Goal: Task Accomplishment & Management: Manage account settings

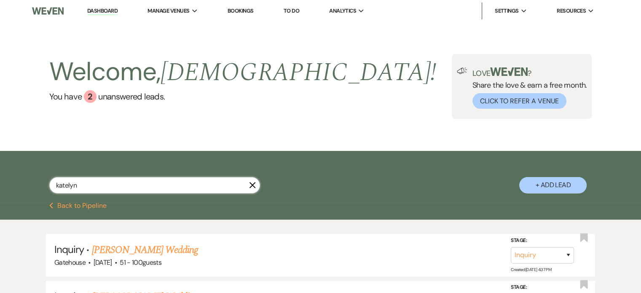
drag, startPoint x: 49, startPoint y: 188, endPoint x: 6, endPoint y: 187, distance: 43.0
click at [6, 187] on div "katelyn X + Add Lead" at bounding box center [320, 176] width 641 height 51
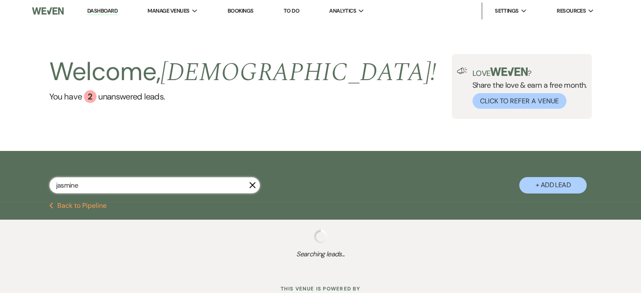
type input "jasmine"
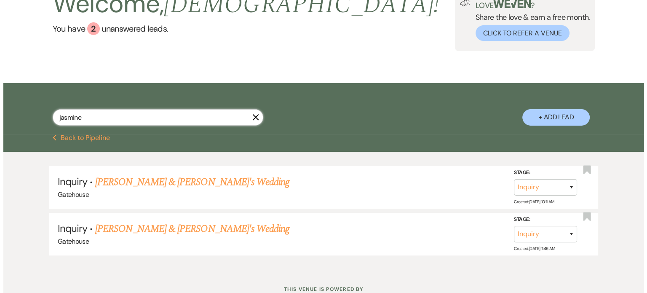
scroll to position [13, 0]
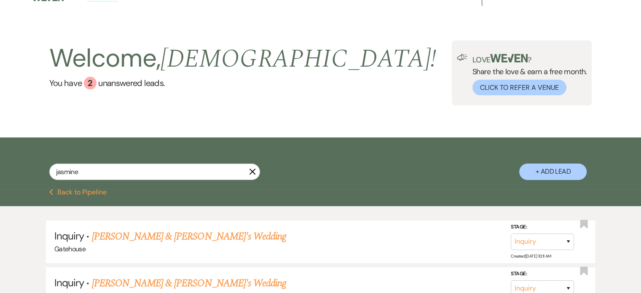
click at [542, 171] on button "+ Add Lead" at bounding box center [552, 171] width 67 height 16
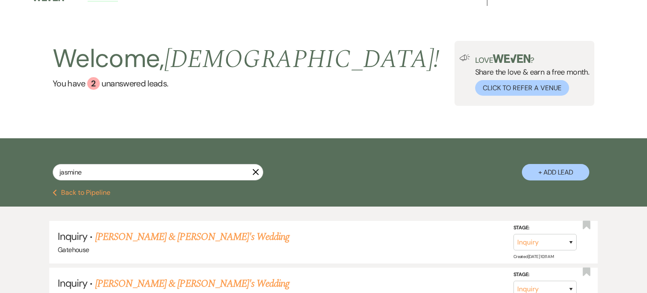
select select "669"
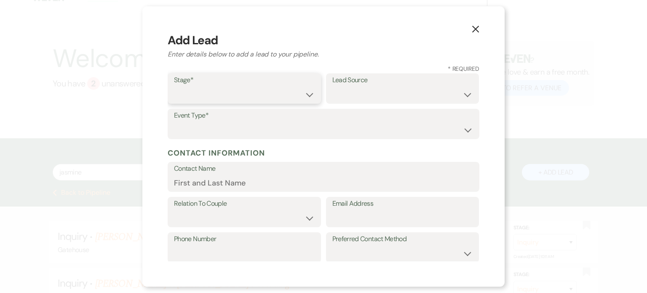
drag, startPoint x: 263, startPoint y: 95, endPoint x: 256, endPoint y: 98, distance: 7.4
click at [263, 95] on select "Inquiry Follow Up Tour Requested Tour Confirmed Toured Proposal Sent Booked Lost" at bounding box center [244, 94] width 141 height 16
select select "1"
click at [174, 86] on select "Inquiry Follow Up Tour Requested Tour Confirmed Toured Proposal Sent Booked Lost" at bounding box center [244, 94] width 141 height 16
click at [393, 92] on select "Weven Venue Website Instagram Facebook Pinterest Google The Knot Wedding Wire H…" at bounding box center [402, 94] width 141 height 16
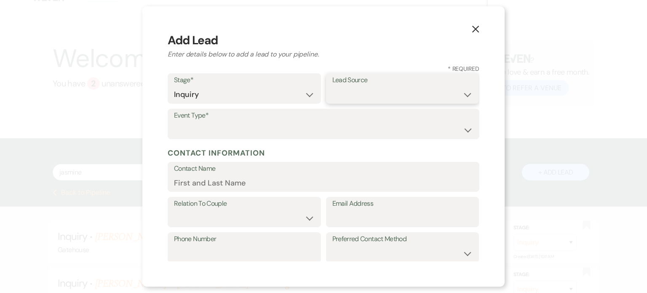
select select "5"
click at [332, 86] on select "Weven Venue Website Instagram Facebook Pinterest Google The Knot Wedding Wire H…" at bounding box center [402, 94] width 141 height 16
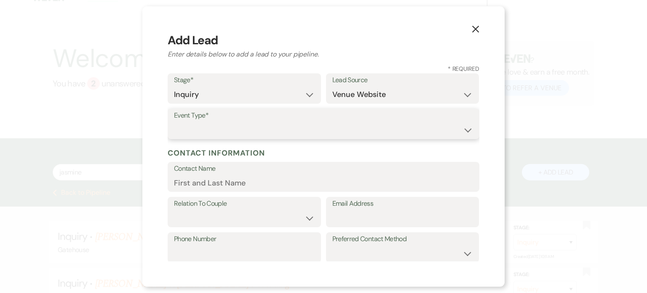
click at [234, 129] on select "Wedding Anniversary Party Baby Shower Bachelorette / Bachelor Party Birthday Pa…" at bounding box center [323, 130] width 299 height 16
select select "1"
click at [174, 122] on select "Wedding Anniversary Party Baby Shower Bachelorette / Bachelor Party Birthday Pa…" at bounding box center [323, 130] width 299 height 16
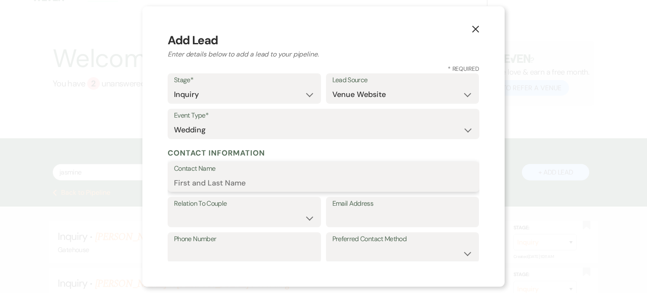
click at [212, 182] on input "Contact Name" at bounding box center [323, 182] width 299 height 16
type input "Jasmine Helms"
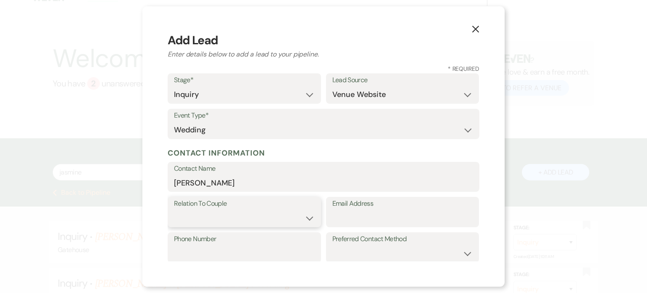
click at [304, 216] on select "Couple Planner Parent of Couple Family Member Friend Other" at bounding box center [244, 218] width 141 height 16
select select "1"
click at [174, 210] on select "Couple Planner Parent of Couple Family Member Friend Other" at bounding box center [244, 218] width 141 height 16
click at [337, 218] on input "Email Address" at bounding box center [402, 218] width 141 height 16
paste input "jrhelms9@gmail.com"
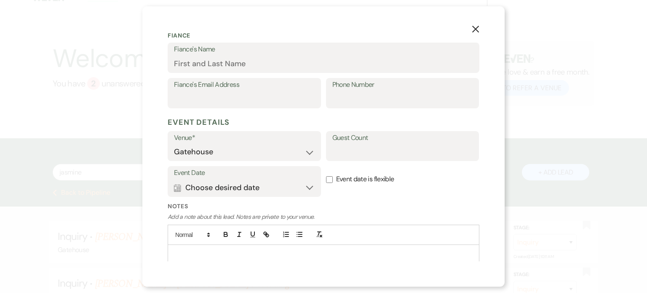
scroll to position [253, 0]
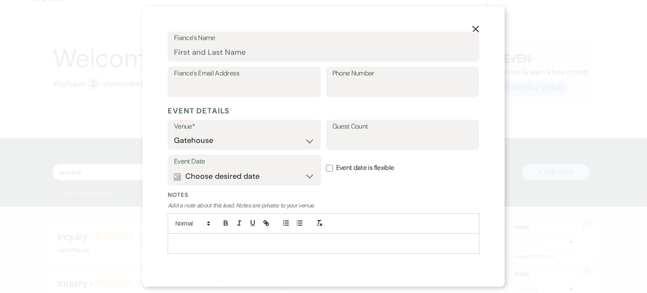
type input "jrhelms9@gmail.com"
click at [202, 237] on div at bounding box center [323, 242] width 311 height 19
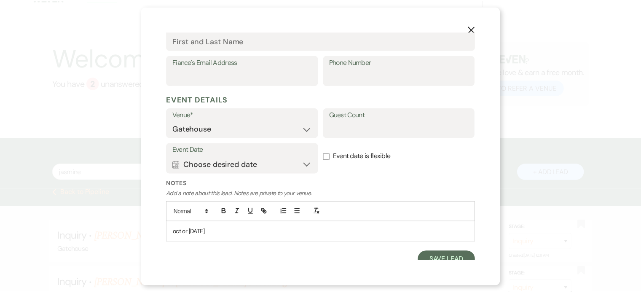
scroll to position [270, 0]
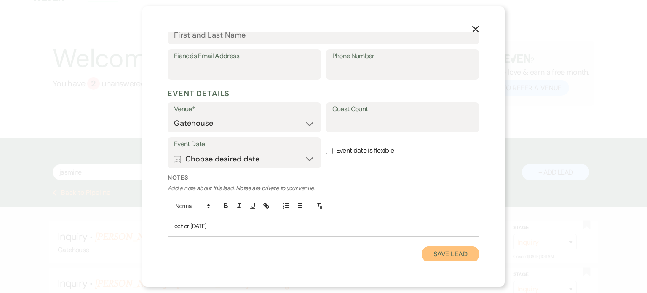
click at [432, 251] on button "Save Lead" at bounding box center [451, 254] width 58 height 17
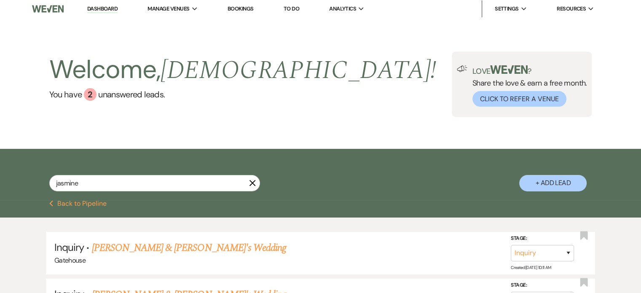
scroll to position [0, 0]
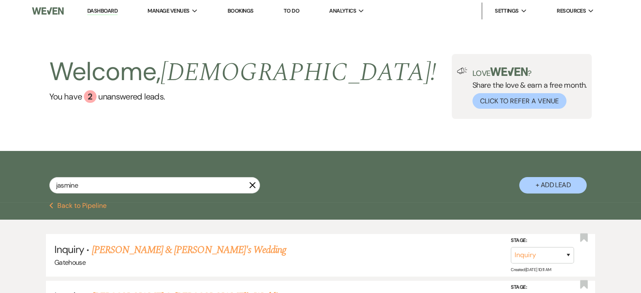
click at [71, 204] on button "Previous Back to Pipeline" at bounding box center [78, 205] width 58 height 7
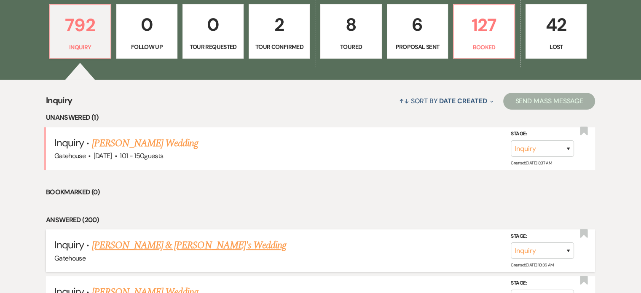
scroll to position [295, 0]
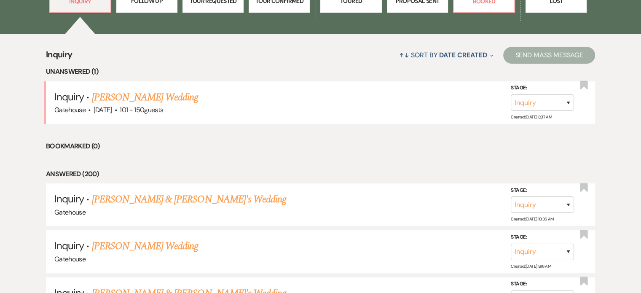
drag, startPoint x: 175, startPoint y: 194, endPoint x: 271, endPoint y: 253, distance: 112.5
click at [175, 194] on link "[PERSON_NAME] & [PERSON_NAME]'s Wedding" at bounding box center [189, 199] width 195 height 15
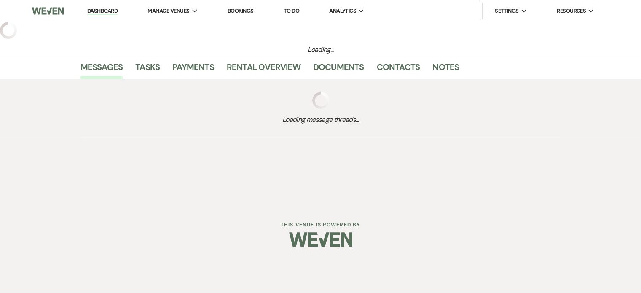
select select "5"
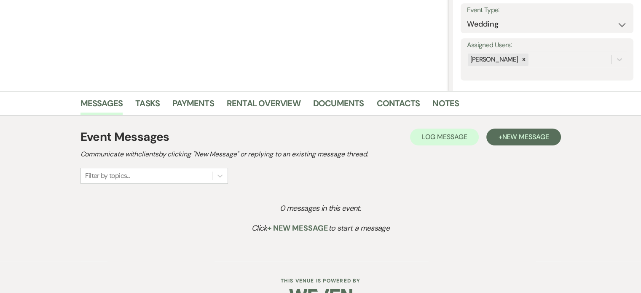
scroll to position [126, 0]
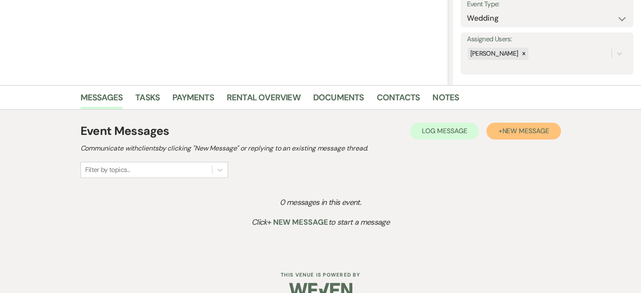
click at [524, 129] on span "New Message" at bounding box center [525, 130] width 47 height 9
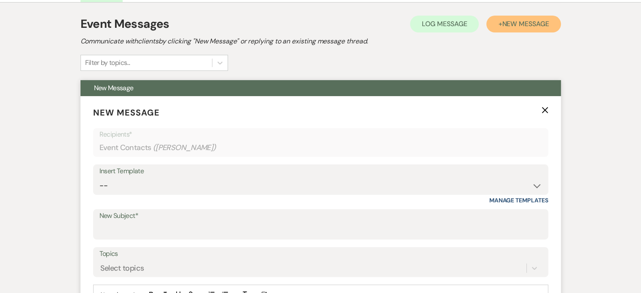
scroll to position [253, 0]
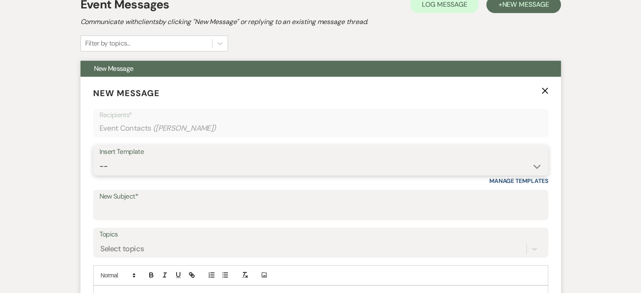
click at [127, 166] on select "-- Tour Request Response Proposal 6-9 Month Check-in Happy 1 Month Anniversary!…" at bounding box center [320, 166] width 442 height 16
select select "2237"
click at [99, 158] on select "-- Tour Request Response Proposal 6-9 Month Check-in Happy 1 Month Anniversary!…" at bounding box center [320, 166] width 442 height 16
type input "Let's Plan Something Wonderful at The Gatehouse!"
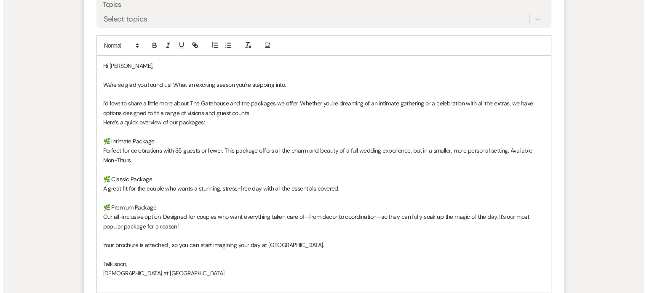
scroll to position [505, 0]
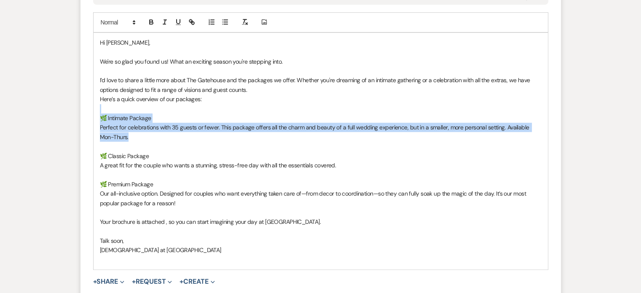
drag, startPoint x: 99, startPoint y: 133, endPoint x: 95, endPoint y: 107, distance: 26.1
click at [95, 107] on div "Hi Jasmine, We're so glad you found us! What an exciting season you're stepping…" at bounding box center [321, 151] width 454 height 236
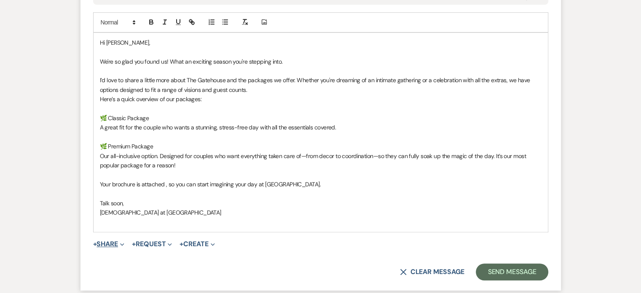
click at [107, 241] on button "+ Share Expand" at bounding box center [109, 244] width 32 height 7
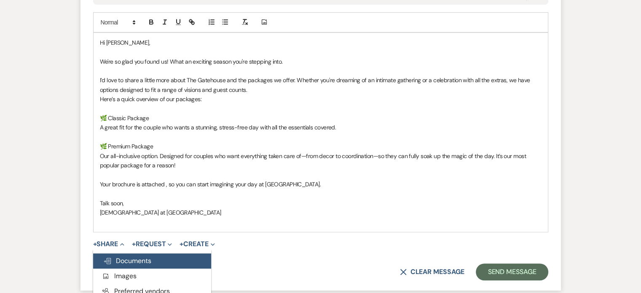
click at [147, 259] on span "Doc Upload Documents" at bounding box center [127, 260] width 48 height 9
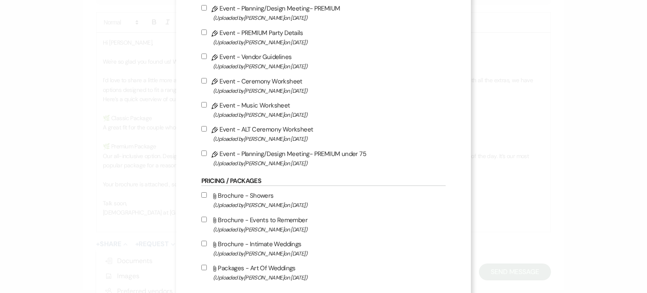
scroll to position [421, 0]
click at [252, 275] on label "Attach File Packages - Art Of Weddings (Uploaded by [PERSON_NAME] on [DATE] )" at bounding box center [323, 272] width 244 height 20
click at [207, 270] on input "Attach File Packages - Art Of Weddings (Uploaded by [PERSON_NAME] on [DATE] )" at bounding box center [203, 267] width 5 height 5
checkbox input "true"
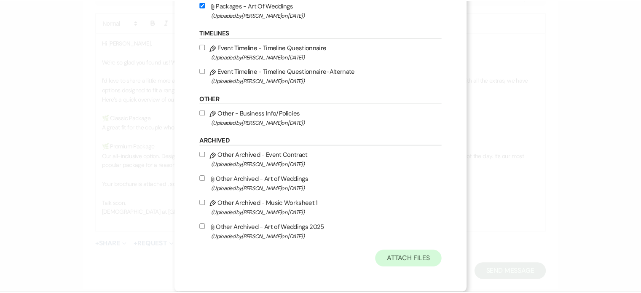
scroll to position [688, 0]
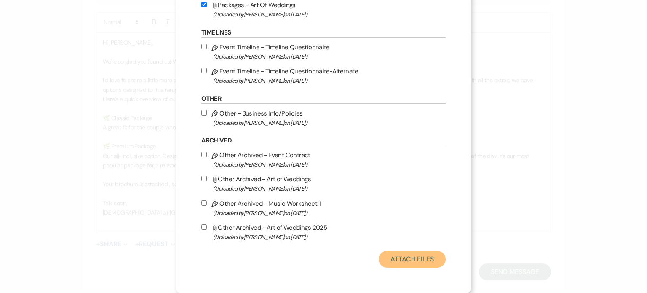
click at [408, 258] on button "Attach Files" at bounding box center [412, 259] width 67 height 17
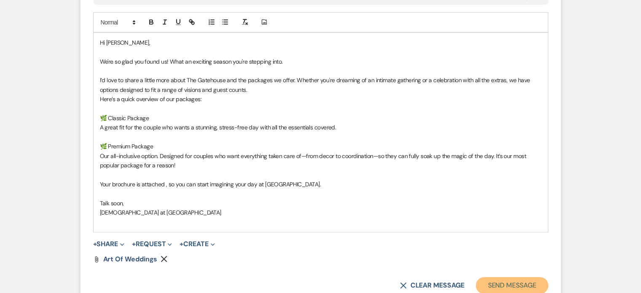
click at [509, 279] on button "Send Message" at bounding box center [512, 285] width 72 height 17
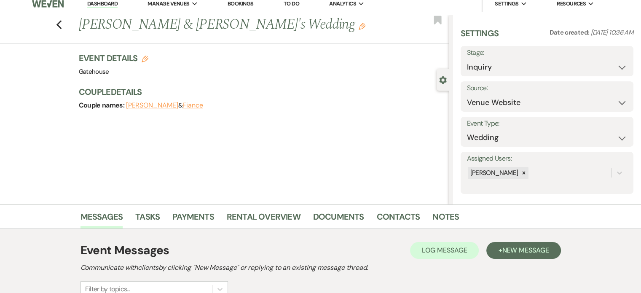
scroll to position [0, 0]
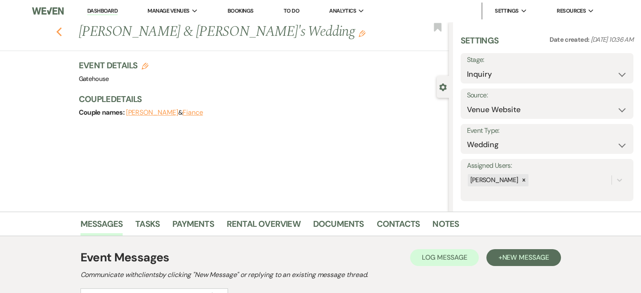
click at [62, 32] on icon "Previous" at bounding box center [59, 32] width 6 height 10
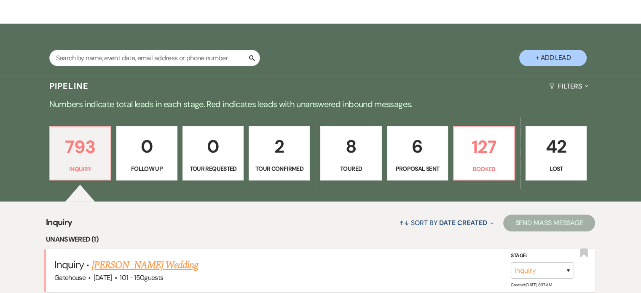
scroll to position [126, 0]
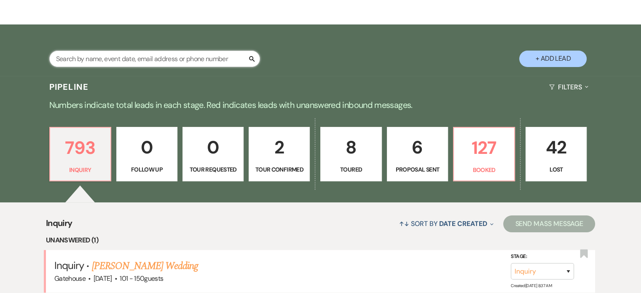
click at [155, 57] on input "text" at bounding box center [154, 59] width 211 height 16
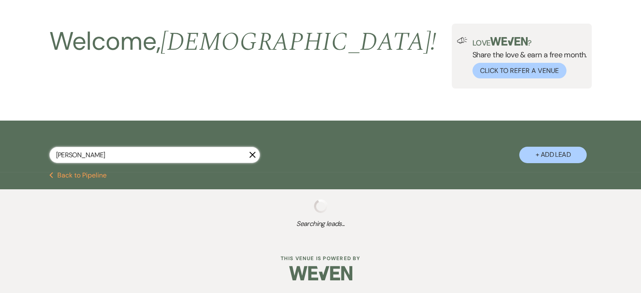
scroll to position [51, 0]
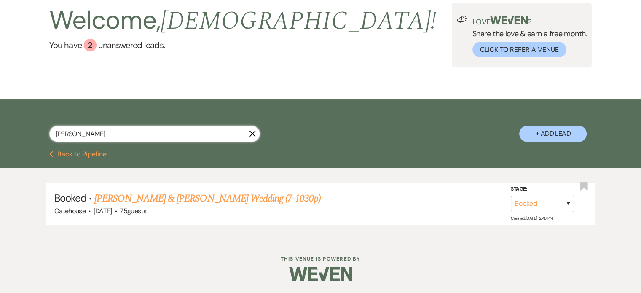
drag, startPoint x: 31, startPoint y: 141, endPoint x: 0, endPoint y: 135, distance: 31.7
click at [1, 141] on div "martha X + Add Lead" at bounding box center [320, 124] width 641 height 51
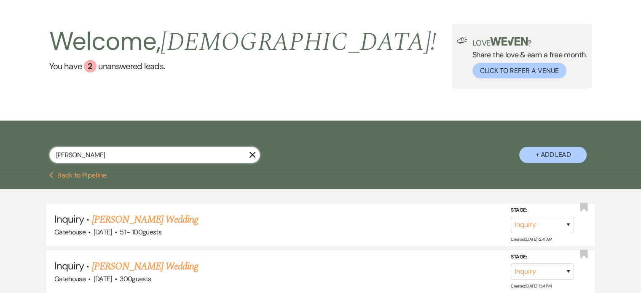
scroll to position [126, 0]
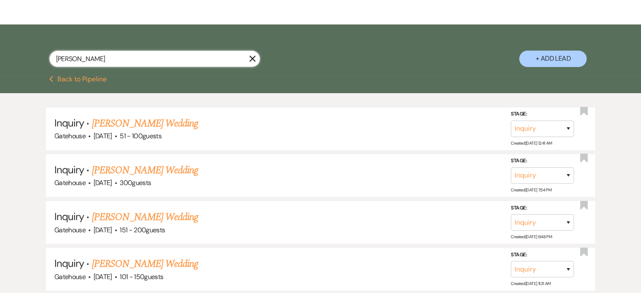
click at [64, 59] on input "bourg" at bounding box center [154, 59] width 211 height 16
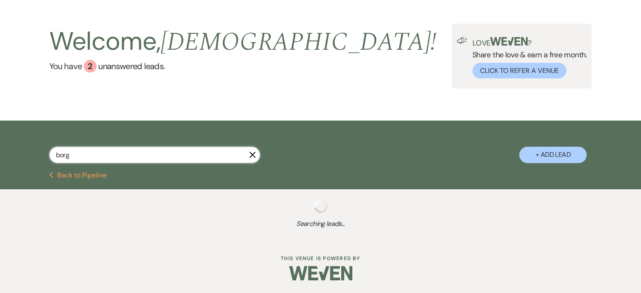
scroll to position [51, 0]
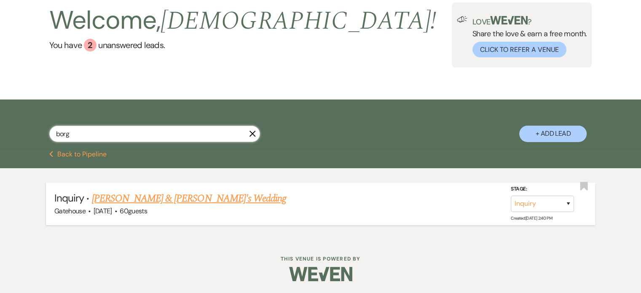
type input "borg"
click at [192, 199] on link "[PERSON_NAME] & [PERSON_NAME]'s Wedding" at bounding box center [189, 198] width 195 height 15
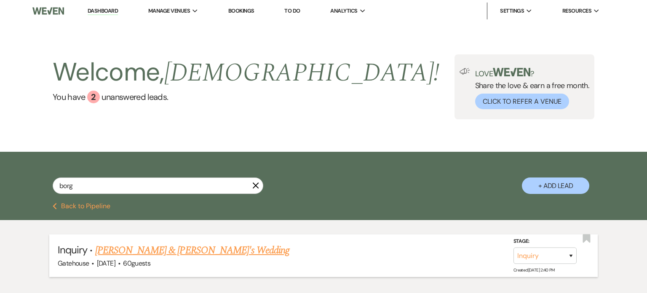
select select "5"
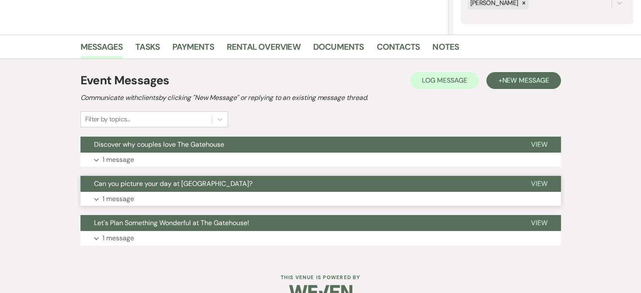
scroll to position [195, 0]
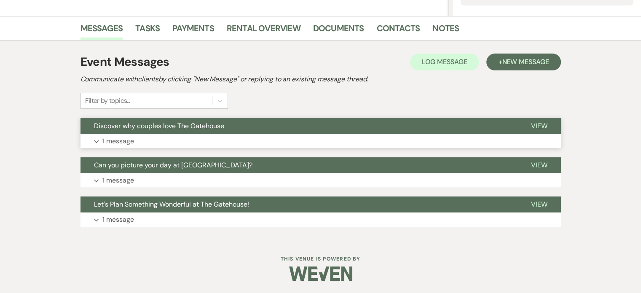
click at [111, 140] on p "1 message" at bounding box center [118, 141] width 32 height 11
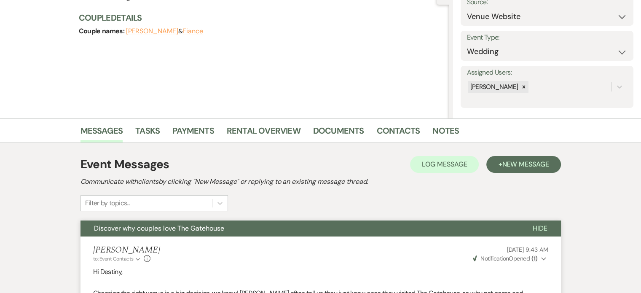
scroll to position [0, 0]
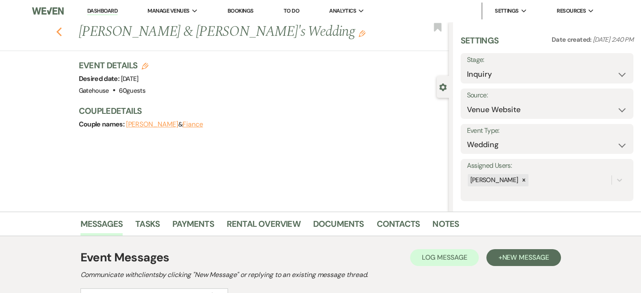
click at [60, 33] on icon "Previous" at bounding box center [59, 32] width 6 height 10
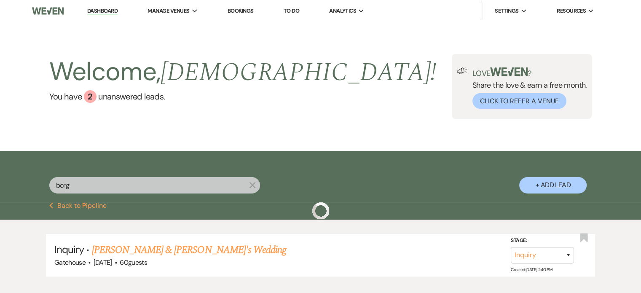
scroll to position [51, 0]
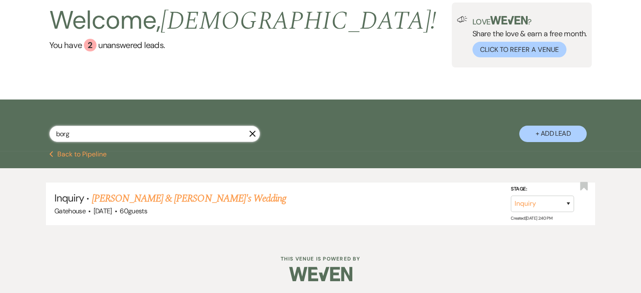
drag, startPoint x: 84, startPoint y: 137, endPoint x: 5, endPoint y: 136, distance: 79.2
click at [5, 136] on div "borg X + Add Lead" at bounding box center [320, 124] width 641 height 51
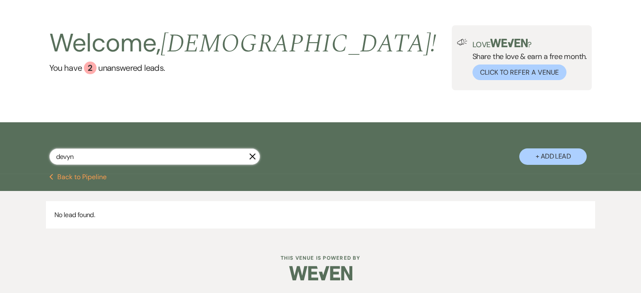
scroll to position [29, 0]
type input "devyn"
click at [556, 154] on button "+ Add Lead" at bounding box center [552, 156] width 67 height 16
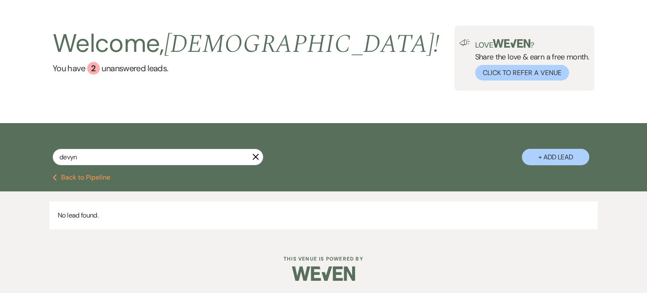
select select "669"
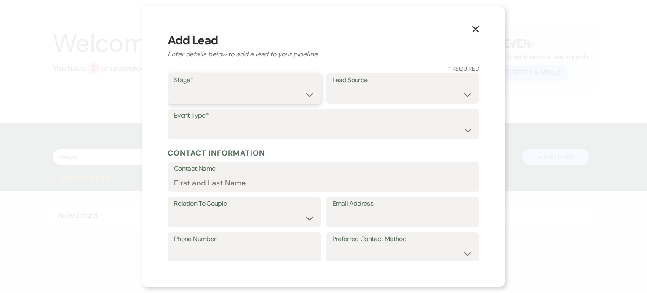
click at [231, 93] on select "Inquiry Follow Up Tour Requested Tour Confirmed Toured Proposal Sent Booked Lost" at bounding box center [244, 94] width 141 height 16
select select "1"
click at [174, 86] on select "Inquiry Follow Up Tour Requested Tour Confirmed Toured Proposal Sent Booked Lost" at bounding box center [244, 94] width 141 height 16
click at [355, 91] on select "Weven Venue Website Instagram Facebook Pinterest Google The Knot Wedding Wire H…" at bounding box center [402, 94] width 141 height 16
select select "5"
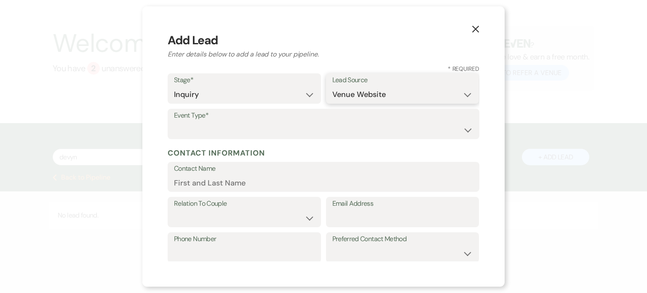
click at [332, 86] on select "Weven Venue Website Instagram Facebook Pinterest Google The Knot Wedding Wire H…" at bounding box center [402, 94] width 141 height 16
click at [256, 136] on select "Wedding Anniversary Party Baby Shower Bachelorette / Bachelor Party Birthday Pa…" at bounding box center [323, 130] width 299 height 16
select select "1"
click at [174, 122] on select "Wedding Anniversary Party Baby Shower Bachelorette / Bachelor Party Birthday Pa…" at bounding box center [323, 130] width 299 height 16
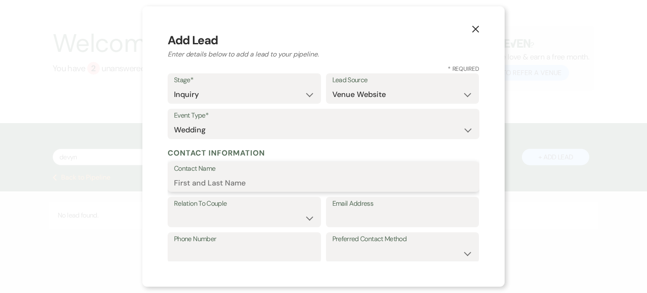
click at [208, 185] on input "Contact Name" at bounding box center [323, 182] width 299 height 16
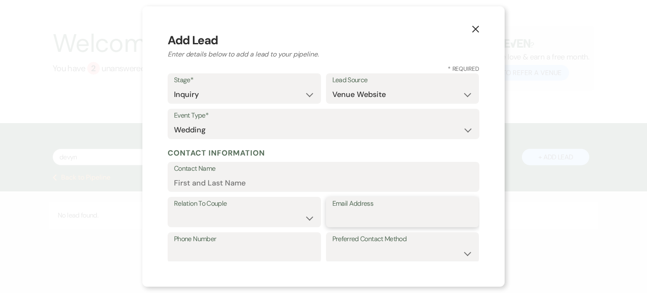
click at [373, 223] on input "Email Address" at bounding box center [402, 218] width 141 height 16
paste input "devyn.willett95@gmail.com"
type input "devyn.willett95@gmail.com"
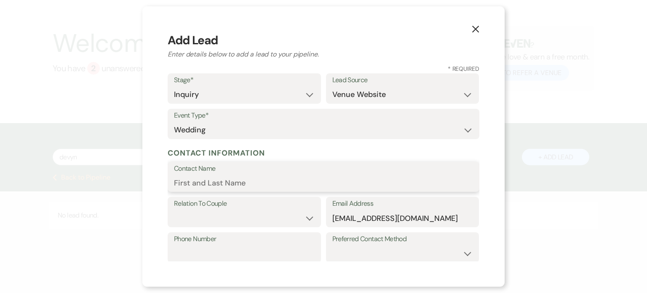
click at [229, 183] on input "Contact Name" at bounding box center [323, 182] width 299 height 16
click at [211, 183] on input "Devyn Miques" at bounding box center [323, 182] width 299 height 16
type input "[PERSON_NAME]"
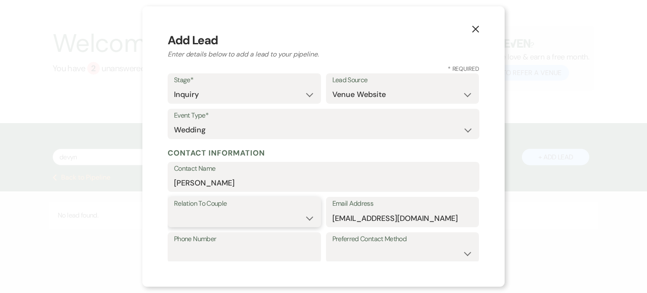
click at [305, 220] on select "Couple Planner Parent of Couple Family Member Friend Other" at bounding box center [244, 218] width 141 height 16
select select "1"
click at [174, 210] on select "Couple Planner Parent of Couple Family Member Friend Other" at bounding box center [244, 218] width 141 height 16
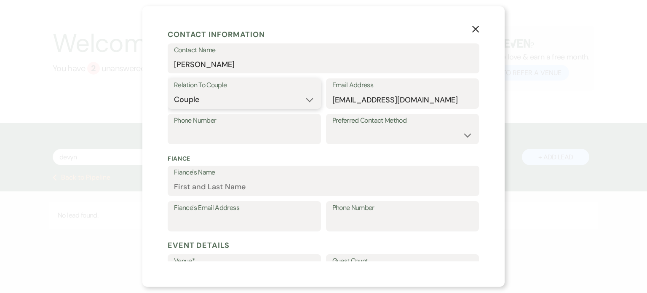
scroll to position [211, 0]
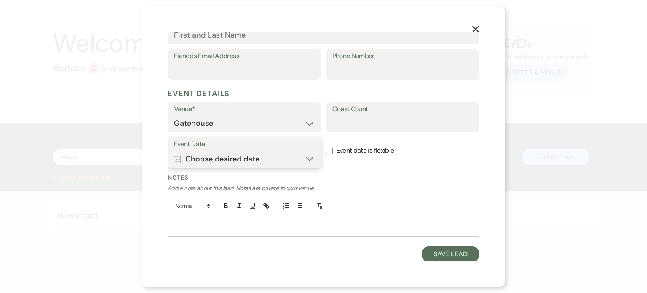
click at [178, 160] on icon "Calendar" at bounding box center [177, 159] width 7 height 8
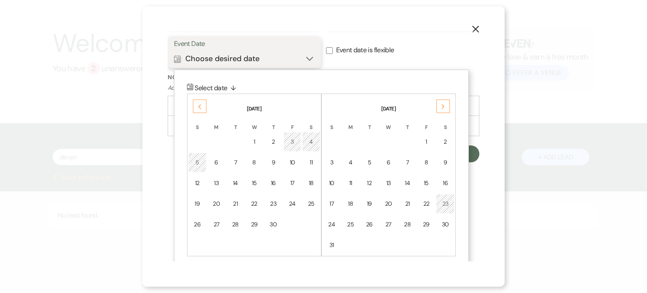
scroll to position [375, 0]
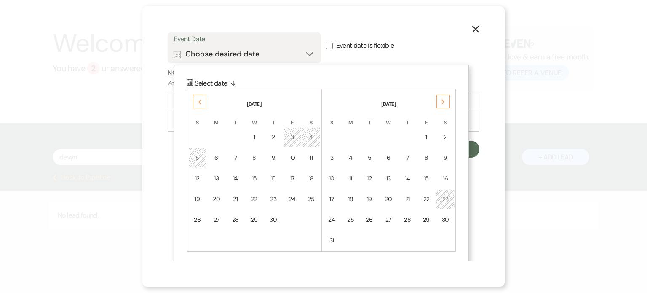
click at [438, 102] on div "Next" at bounding box center [442, 101] width 13 height 13
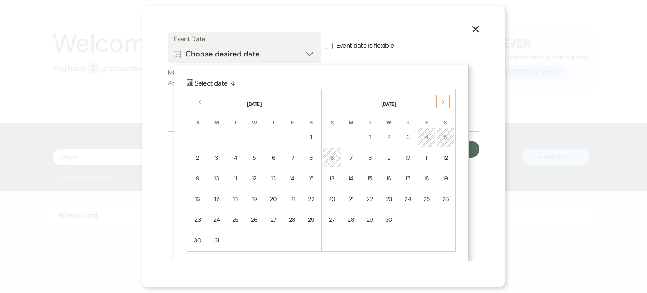
click at [438, 102] on div "Next" at bounding box center [442, 101] width 13 height 13
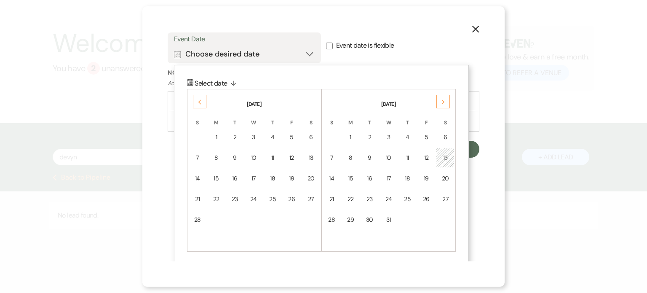
click at [438, 102] on div "Next" at bounding box center [442, 101] width 13 height 13
click at [441, 140] on td "5" at bounding box center [445, 137] width 18 height 20
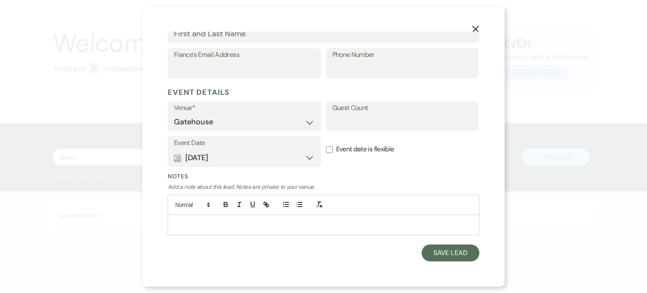
scroll to position [270, 0]
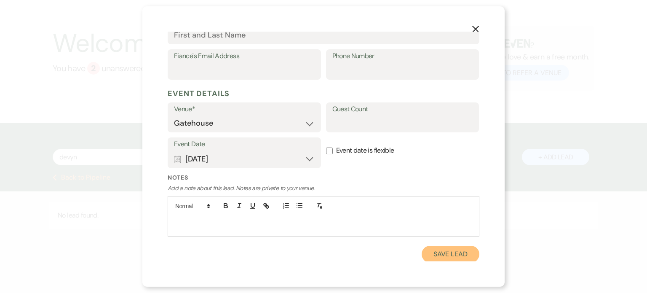
click at [430, 253] on button "Save Lead" at bounding box center [451, 254] width 58 height 17
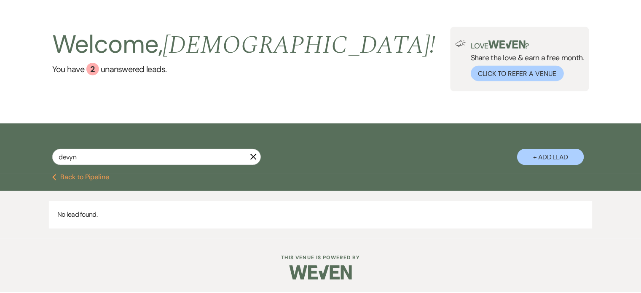
scroll to position [29, 0]
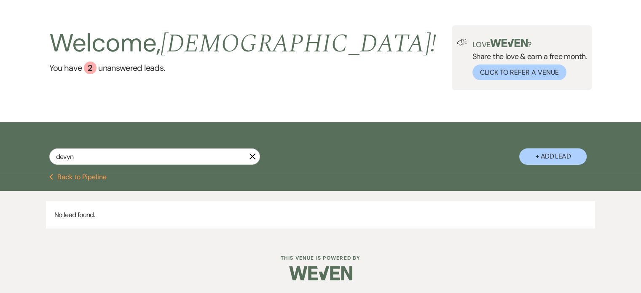
click at [70, 177] on button "Previous Back to Pipeline" at bounding box center [78, 177] width 58 height 7
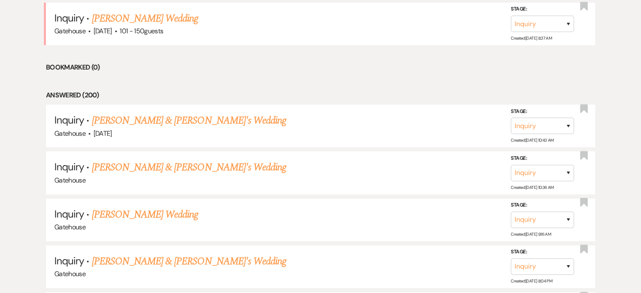
scroll to position [379, 0]
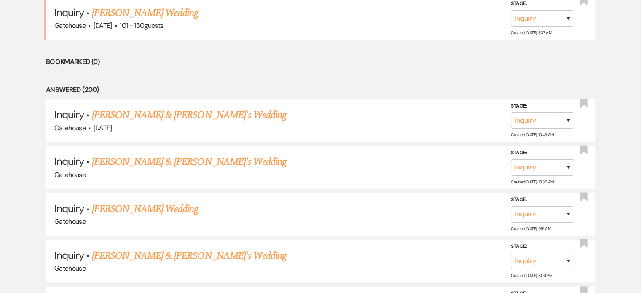
click at [142, 112] on link "[PERSON_NAME] & [PERSON_NAME]'s Wedding" at bounding box center [189, 114] width 195 height 15
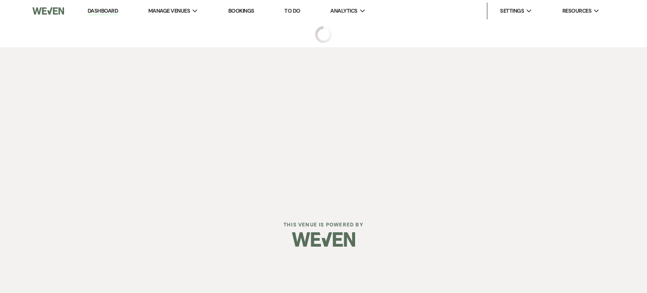
select select "5"
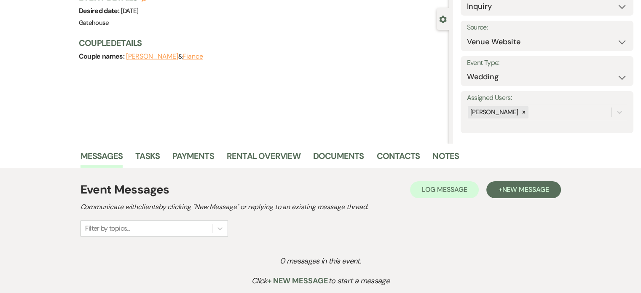
scroll to position [143, 0]
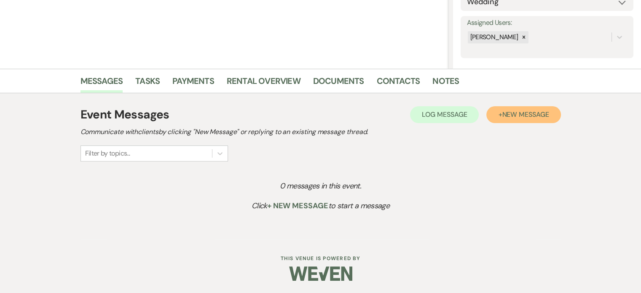
click at [521, 112] on span "New Message" at bounding box center [525, 114] width 47 height 9
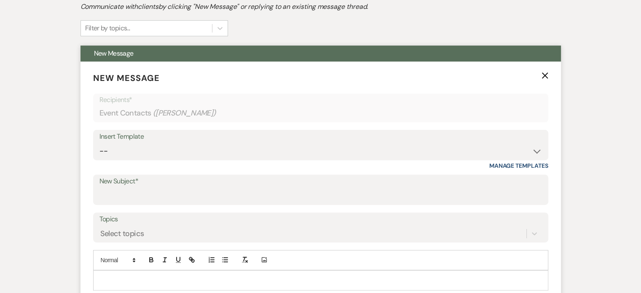
scroll to position [269, 0]
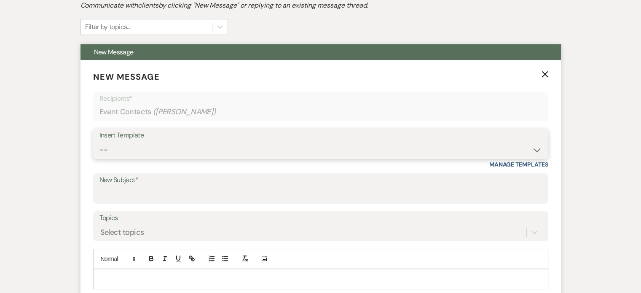
click at [110, 152] on select "-- Tour Request Response Proposal 6-9 Month Check-in Happy 1 Month Anniversary!…" at bounding box center [320, 150] width 442 height 16
select select "2237"
click at [99, 142] on select "-- Tour Request Response Proposal 6-9 Month Check-in Happy 1 Month Anniversary!…" at bounding box center [320, 150] width 442 height 16
type input "Let's Plan Something Wonderful at The Gatehouse!"
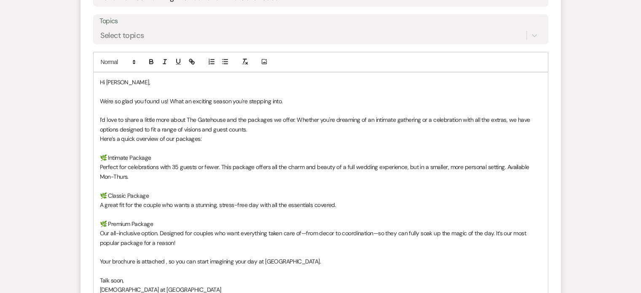
scroll to position [480, 0]
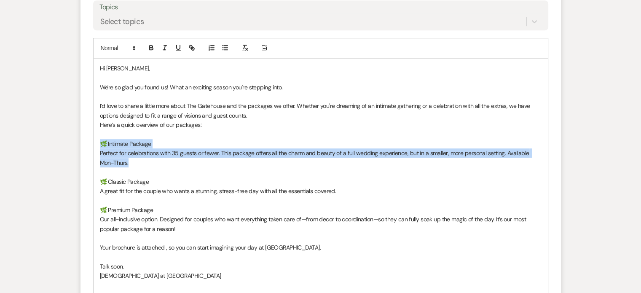
drag, startPoint x: 123, startPoint y: 160, endPoint x: 95, endPoint y: 140, distance: 33.5
click at [95, 140] on div "Hi Devyn, We're so glad you found us! What an exciting season you're stepping i…" at bounding box center [321, 177] width 454 height 236
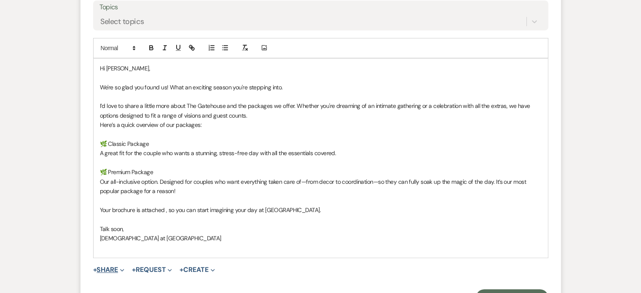
click at [115, 269] on button "+ Share Expand" at bounding box center [109, 269] width 32 height 7
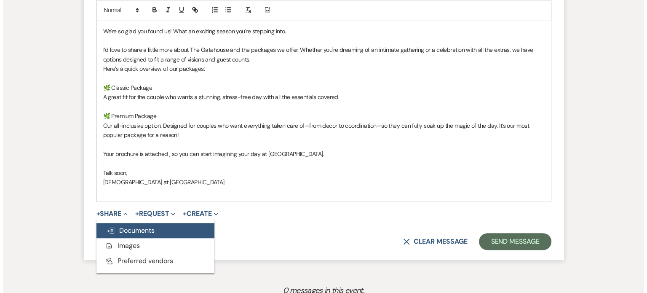
scroll to position [564, 0]
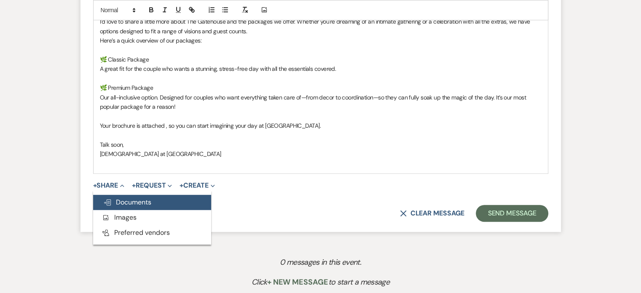
click at [142, 202] on span "Doc Upload Documents" at bounding box center [127, 202] width 48 height 9
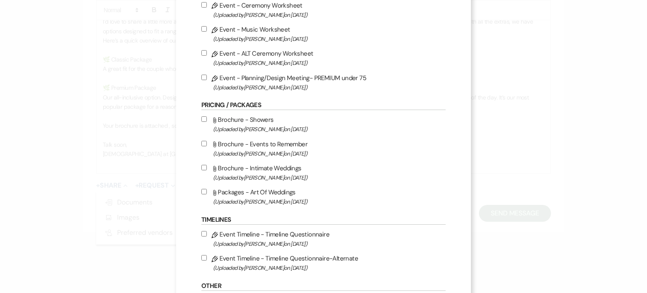
scroll to position [505, 0]
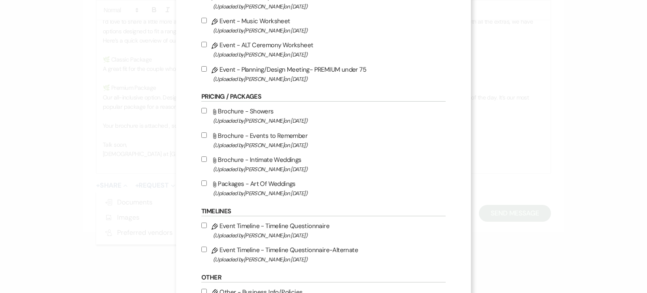
click at [257, 192] on span "(Uploaded by Christi Edwards on Sep 12th, 2025 )" at bounding box center [329, 193] width 232 height 10
click at [207, 186] on input "Attach File Packages - Art Of Weddings (Uploaded by [PERSON_NAME] on [DATE] )" at bounding box center [203, 182] width 5 height 5
checkbox input "true"
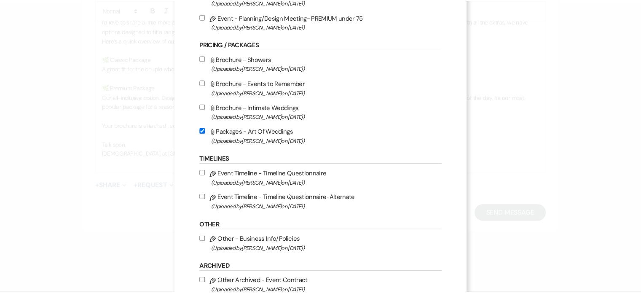
scroll to position [674, 0]
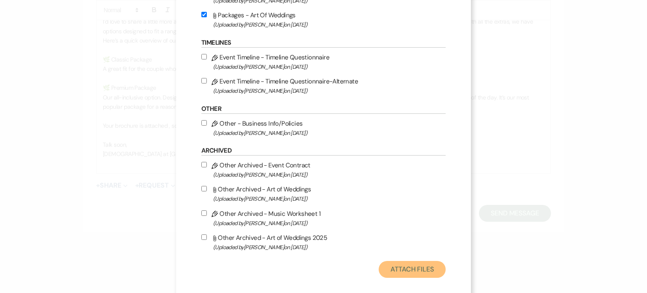
click at [398, 274] on button "Attach Files" at bounding box center [412, 269] width 67 height 17
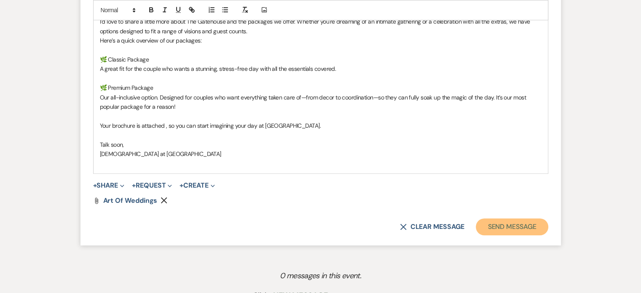
click at [502, 224] on button "Send Message" at bounding box center [512, 226] width 72 height 17
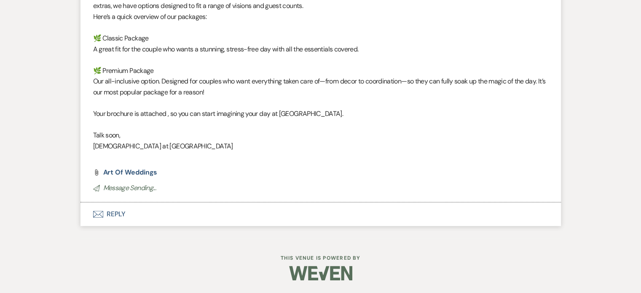
scroll to position [251, 0]
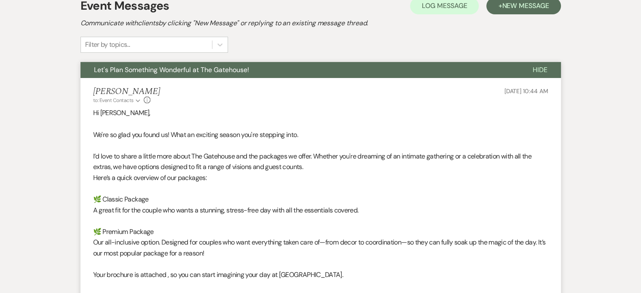
click at [369, 163] on p "I’d love to share a little more about The Gatehouse and the packages we offer. …" at bounding box center [320, 161] width 455 height 21
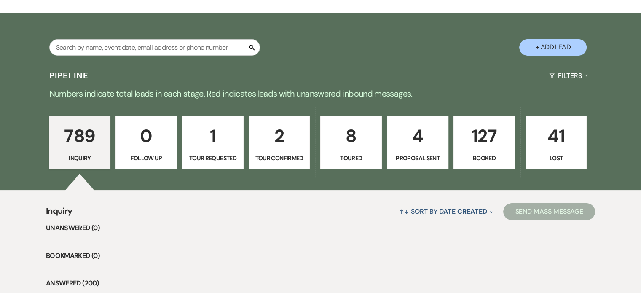
scroll to position [126, 0]
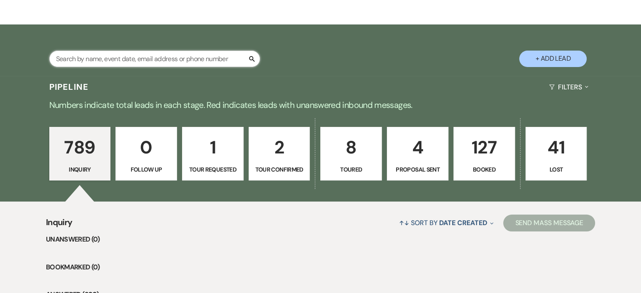
click at [112, 56] on input "text" at bounding box center [154, 59] width 211 height 16
type input "lorna"
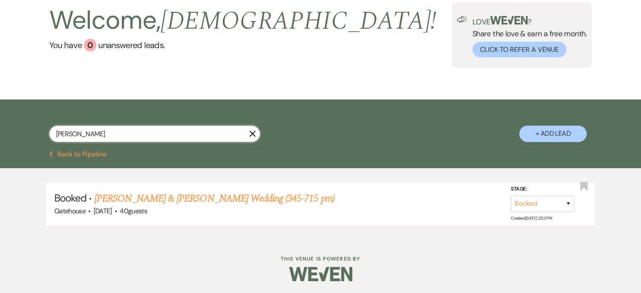
click at [90, 134] on input "lorna" at bounding box center [154, 134] width 211 height 16
click at [251, 132] on use "button" at bounding box center [252, 133] width 6 height 6
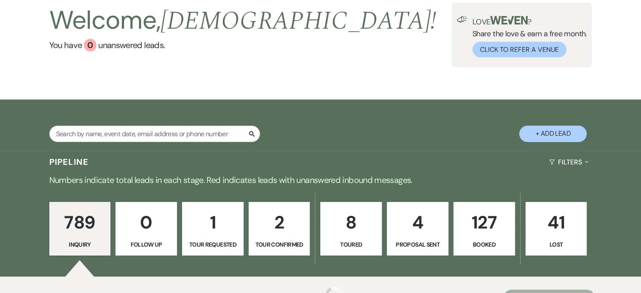
scroll to position [126, 0]
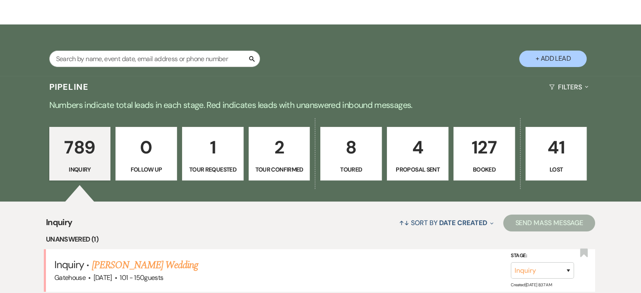
click at [369, 151] on p "8" at bounding box center [351, 147] width 51 height 28
select select "5"
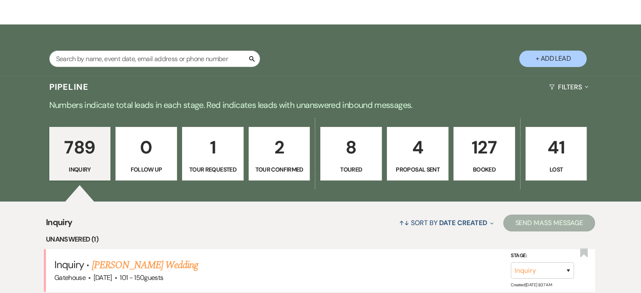
select select "5"
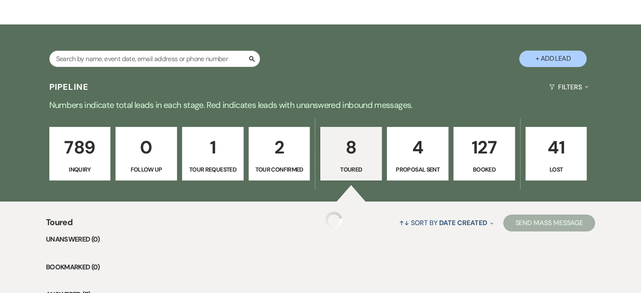
select select "5"
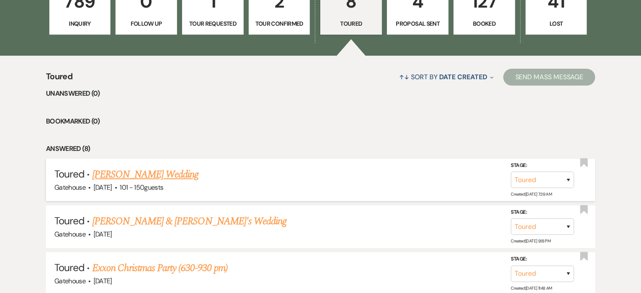
scroll to position [236, 0]
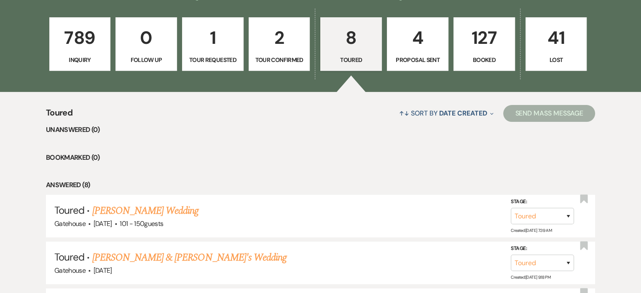
click at [420, 48] on p "4" at bounding box center [417, 38] width 51 height 28
select select "6"
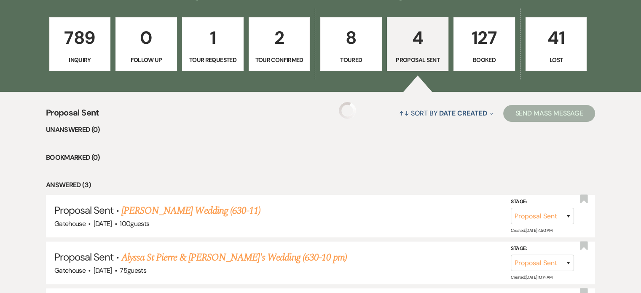
select select "6"
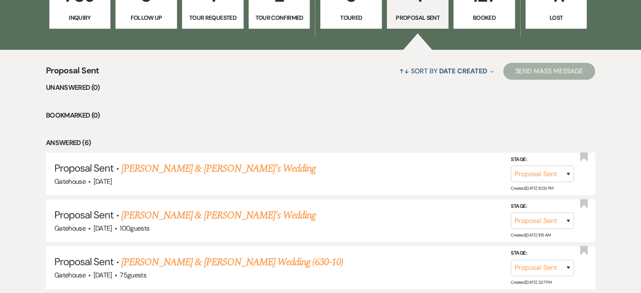
scroll to position [152, 0]
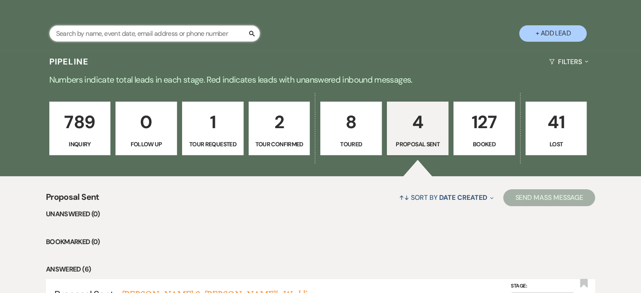
click at [134, 32] on input "text" at bounding box center [154, 33] width 211 height 16
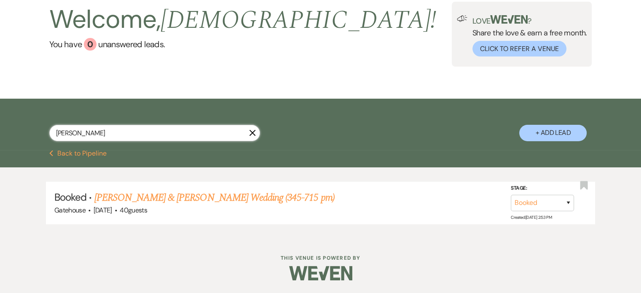
scroll to position [51, 0]
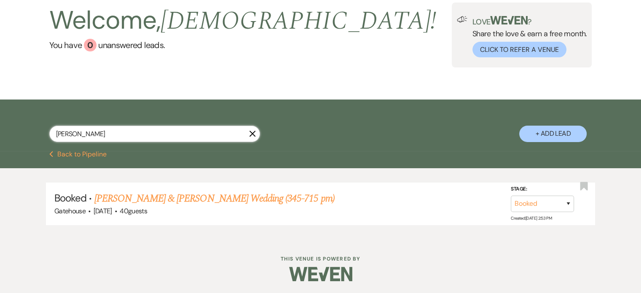
type input "lorna"
click at [251, 132] on icon "X" at bounding box center [252, 133] width 7 height 7
select select "6"
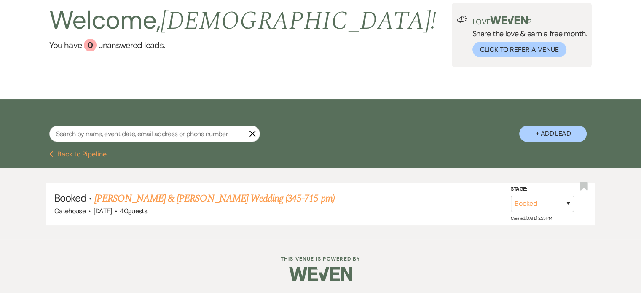
select select "6"
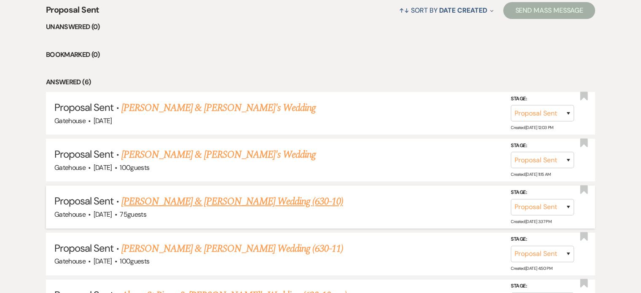
scroll to position [362, 0]
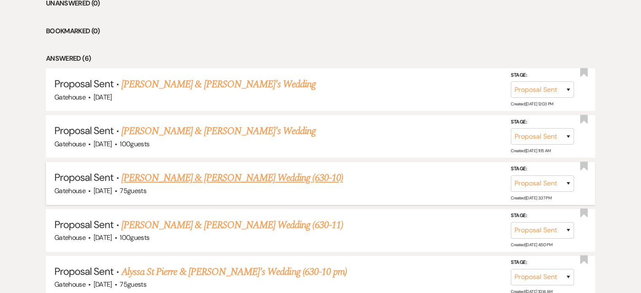
click at [198, 176] on link "Lorna Agren & Reese Smith's Wedding (630-10)" at bounding box center [232, 177] width 222 height 15
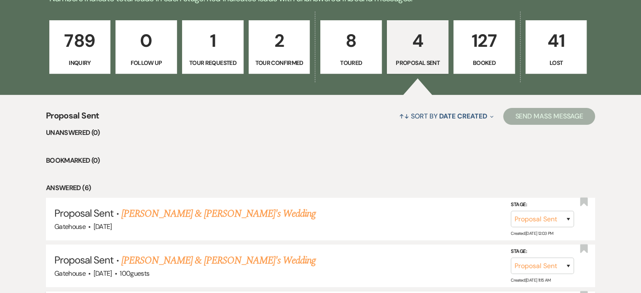
select select "6"
select select "5"
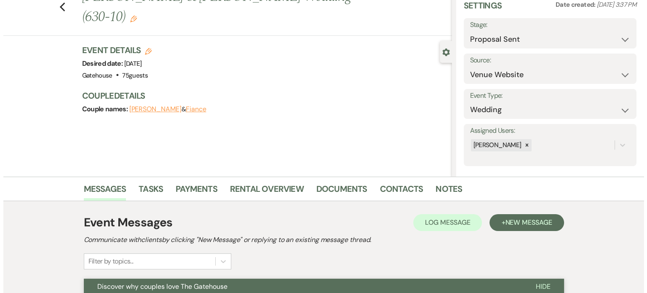
scroll to position [0, 0]
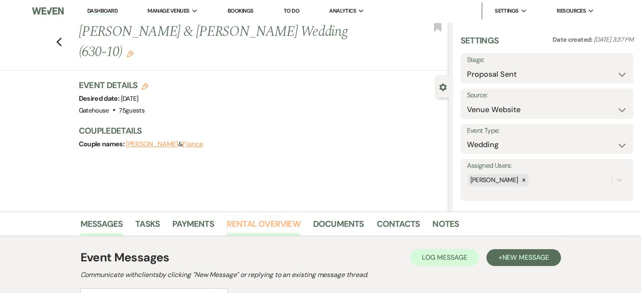
click at [276, 222] on link "Rental Overview" at bounding box center [264, 226] width 74 height 19
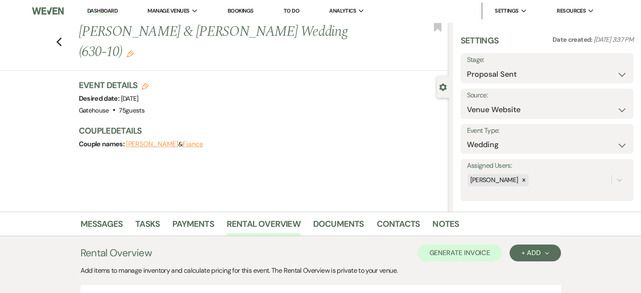
click at [148, 83] on icon "Edit" at bounding box center [145, 86] width 7 height 7
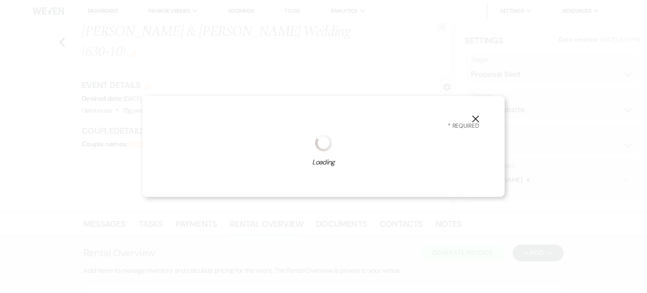
select select "669"
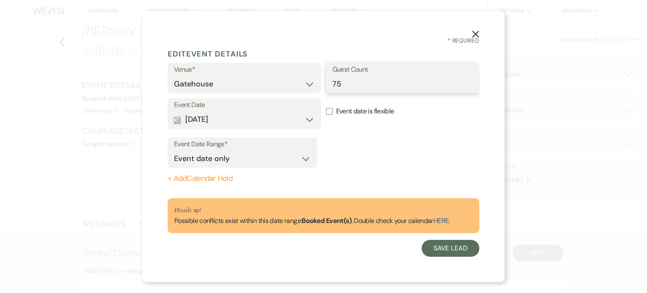
drag, startPoint x: 347, startPoint y: 86, endPoint x: 299, endPoint y: 89, distance: 48.5
click at [299, 89] on div "Venue* Gatehouse Guest Count 75" at bounding box center [324, 80] width 312 height 35
type input "100"
click at [311, 120] on button "Calendar May 02, 2026 Expand" at bounding box center [244, 119] width 141 height 17
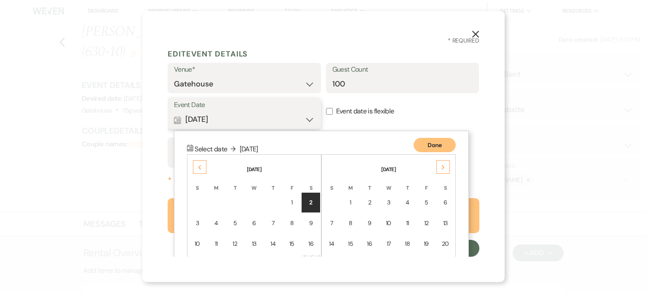
scroll to position [70, 0]
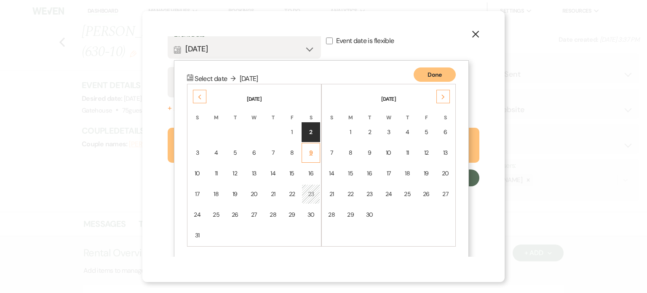
click at [310, 149] on div "9" at bounding box center [311, 152] width 8 height 9
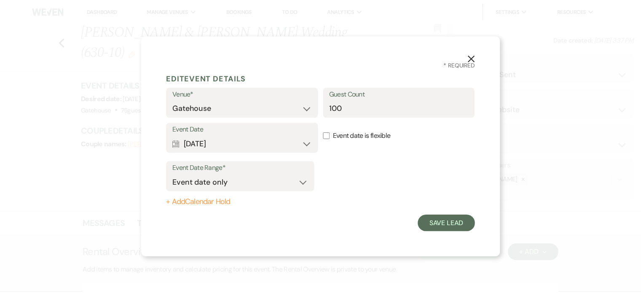
scroll to position [0, 0]
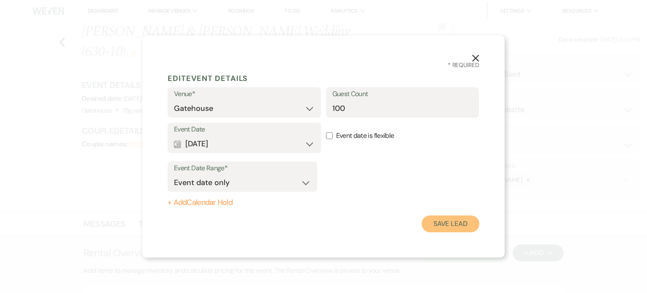
click at [446, 222] on button "Save Lead" at bounding box center [451, 223] width 58 height 17
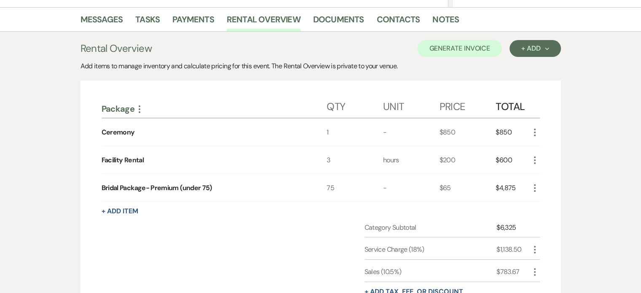
scroll to position [253, 0]
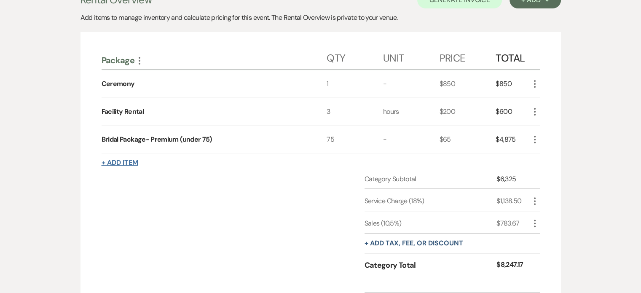
click at [115, 160] on button "+ Add Item" at bounding box center [120, 162] width 37 height 7
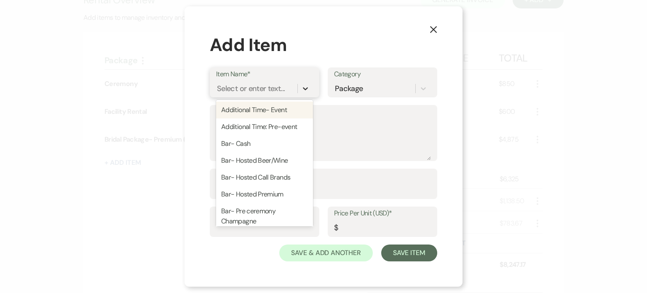
click at [303, 91] on icon at bounding box center [305, 88] width 8 height 8
click at [288, 178] on div "Bar- Hosted Call Brands" at bounding box center [264, 177] width 97 height 17
type textarea "Bud Light, Michelob Ultra Chardonnay, Merlot, Rose, Moscato Smirnoff Vodka, Jim…"
type input "20"
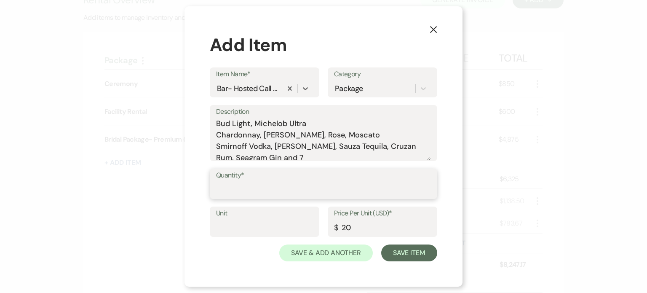
click at [256, 193] on input "Quantity*" at bounding box center [323, 190] width 215 height 16
type input "100"
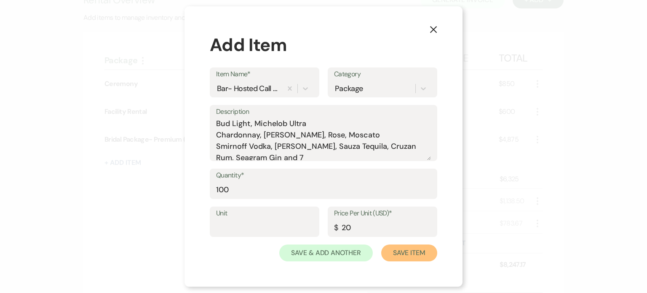
click at [414, 256] on button "Save Item" at bounding box center [409, 252] width 56 height 17
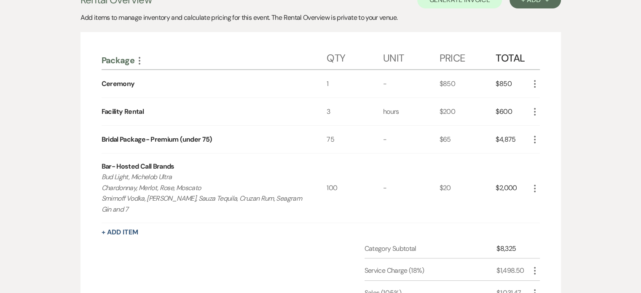
click at [535, 135] on icon "More" at bounding box center [534, 139] width 10 height 10
click at [551, 155] on button "Pencil Edit" at bounding box center [551, 155] width 44 height 13
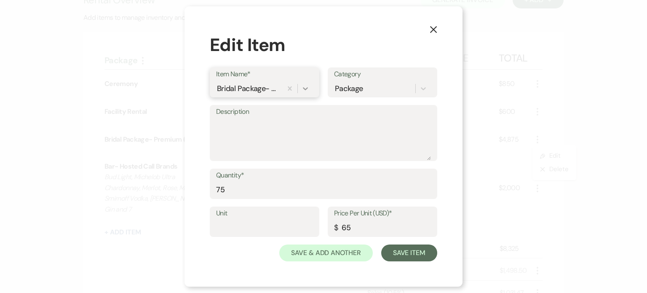
click at [307, 89] on icon at bounding box center [305, 88] width 8 height 8
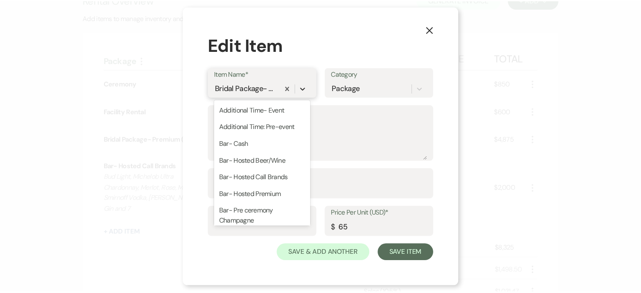
scroll to position [127, 0]
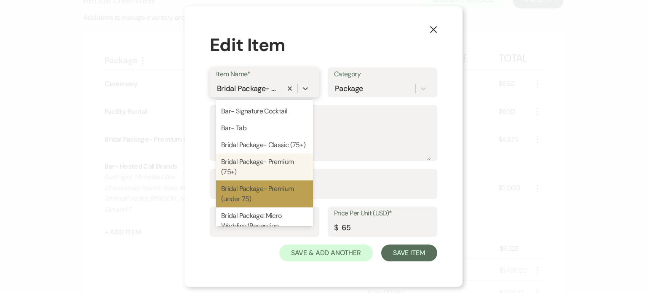
click at [273, 174] on div "Bridal Package- Premium (75+)" at bounding box center [264, 166] width 97 height 27
type input "62"
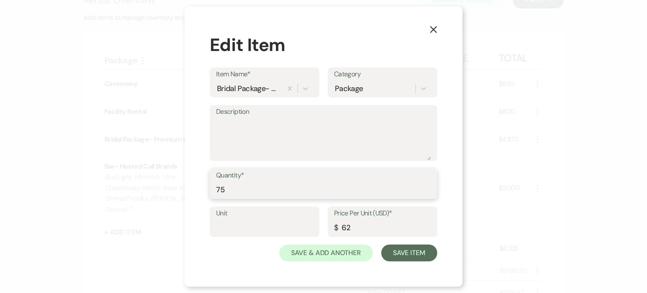
drag, startPoint x: 205, startPoint y: 190, endPoint x: 177, endPoint y: 181, distance: 29.0
click at [180, 185] on div "X Edit Item Item Name* Bridal Package- Premium (75+) Category Package Descripti…" at bounding box center [323, 146] width 647 height 293
type input "100"
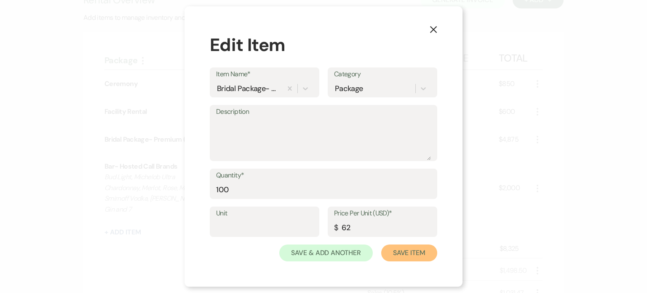
click at [419, 255] on button "Save Item" at bounding box center [409, 252] width 56 height 17
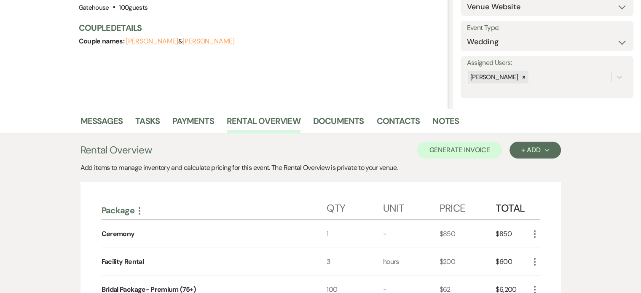
scroll to position [126, 0]
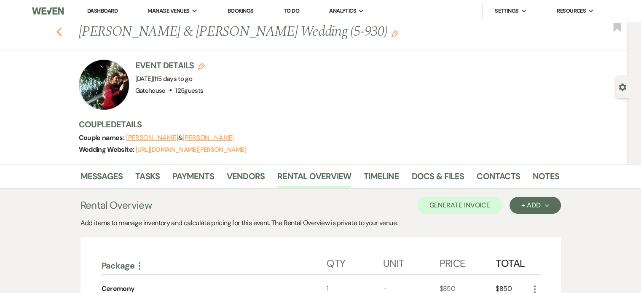
click at [62, 32] on icon "Previous" at bounding box center [59, 32] width 6 height 10
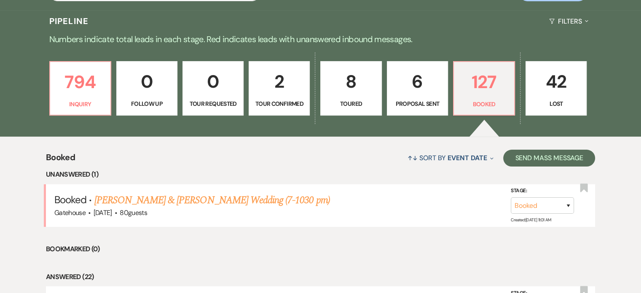
scroll to position [177, 0]
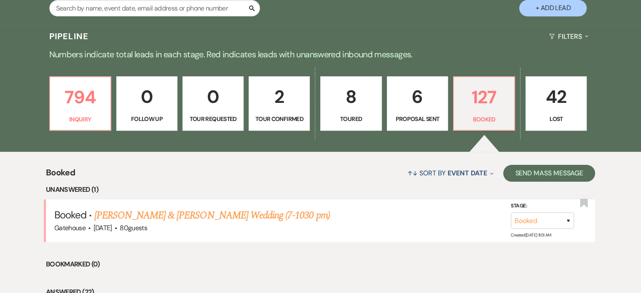
click at [361, 106] on p "8" at bounding box center [351, 97] width 50 height 28
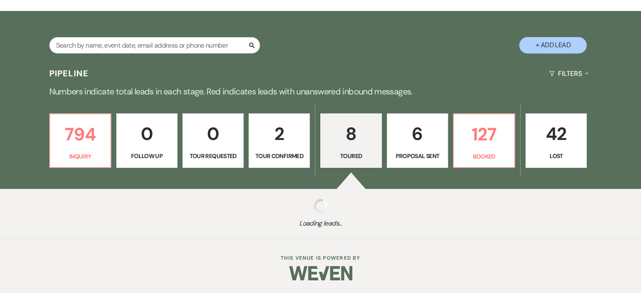
select select "5"
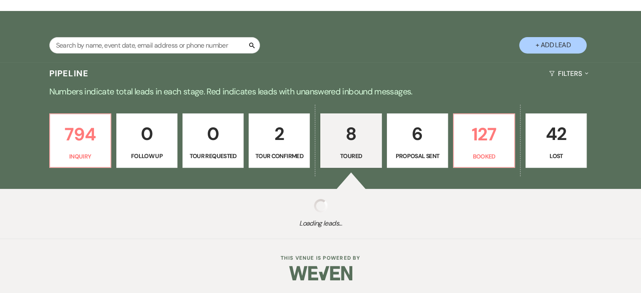
select select "5"
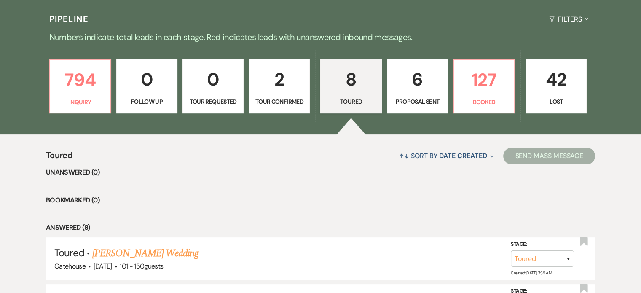
click at [426, 89] on p "6" at bounding box center [417, 79] width 50 height 28
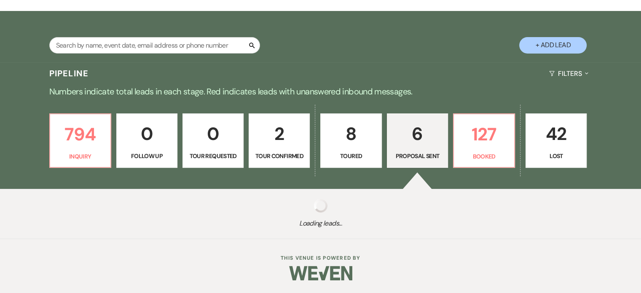
scroll to position [140, 0]
select select "6"
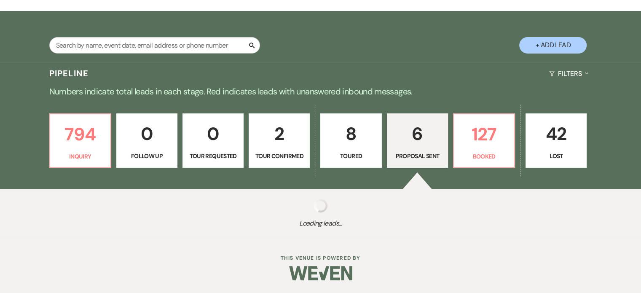
select select "6"
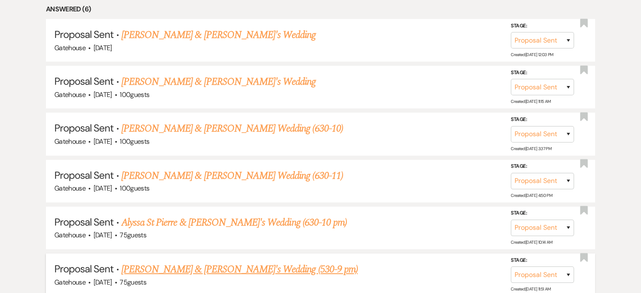
scroll to position [321, 0]
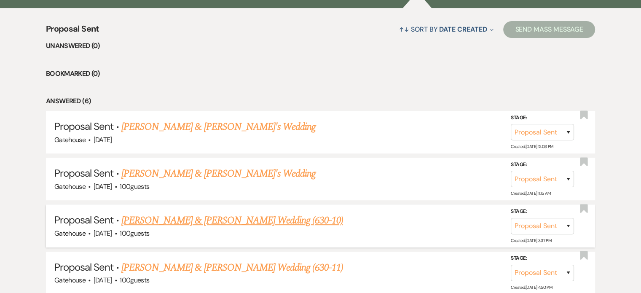
click at [221, 218] on link "Lorna Agren & Reese Smith's Wedding (630-10)" at bounding box center [232, 220] width 222 height 15
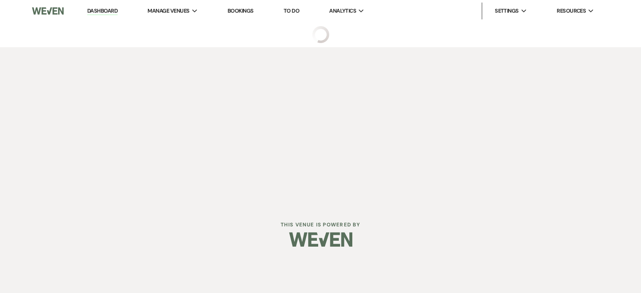
select select "6"
select select "5"
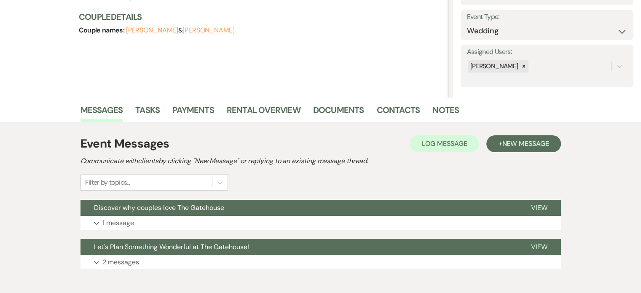
scroll to position [126, 0]
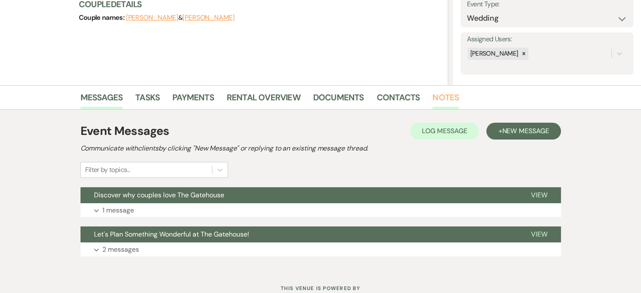
click at [432, 96] on link "Notes" at bounding box center [445, 100] width 27 height 19
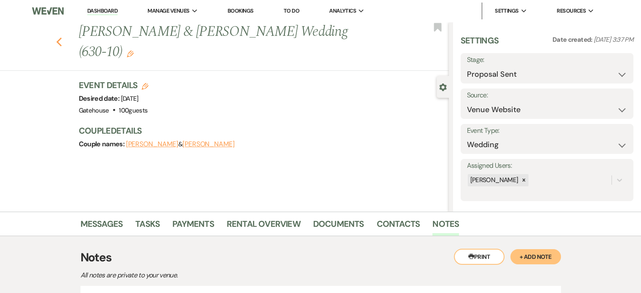
click at [60, 37] on icon "Previous" at bounding box center [59, 42] width 6 height 10
select select "6"
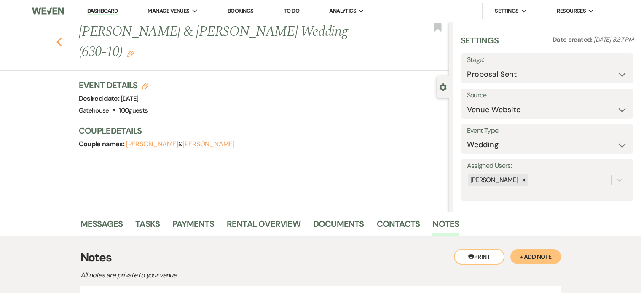
select select "6"
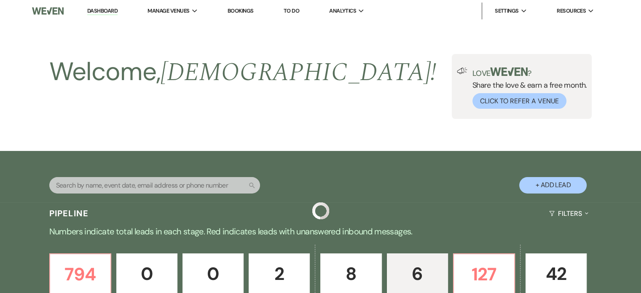
scroll to position [321, 0]
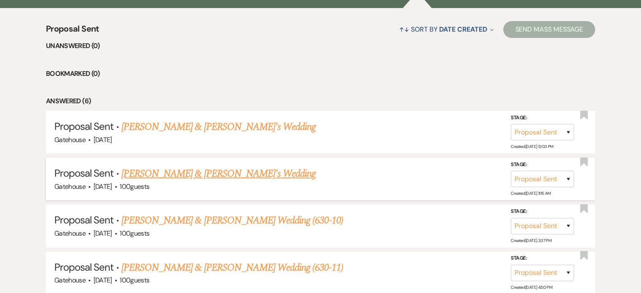
click at [194, 171] on link "Allie Mouton & Fiance's Wedding" at bounding box center [218, 173] width 195 height 15
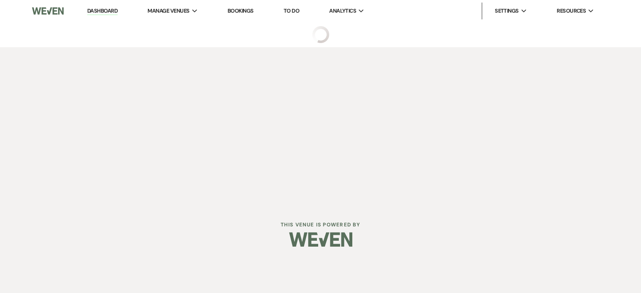
select select "6"
select select "5"
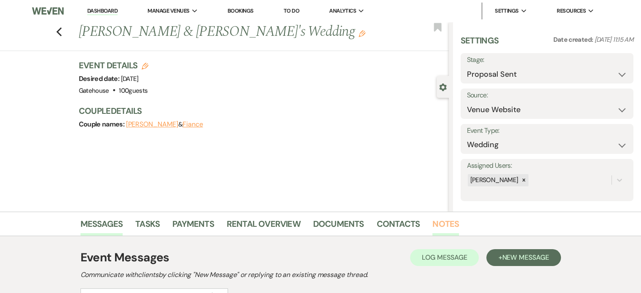
click at [446, 222] on link "Notes" at bounding box center [445, 226] width 27 height 19
select select "5"
click at [62, 28] on icon "Previous" at bounding box center [59, 32] width 6 height 10
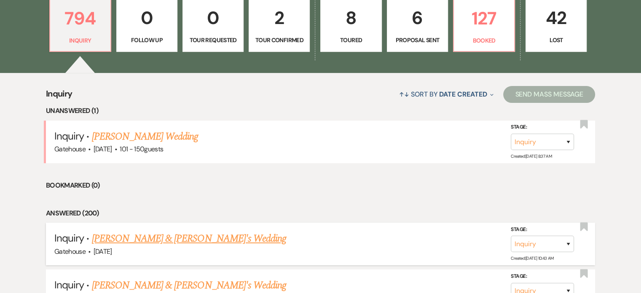
scroll to position [253, 0]
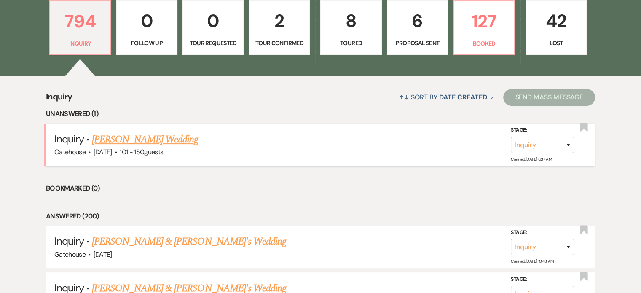
click at [142, 138] on link "[PERSON_NAME] Wedding" at bounding box center [145, 139] width 107 height 15
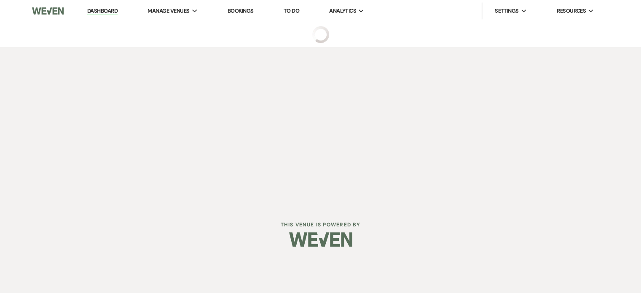
select select "2"
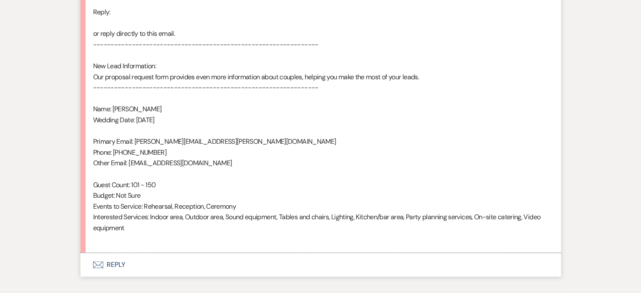
scroll to position [607, 0]
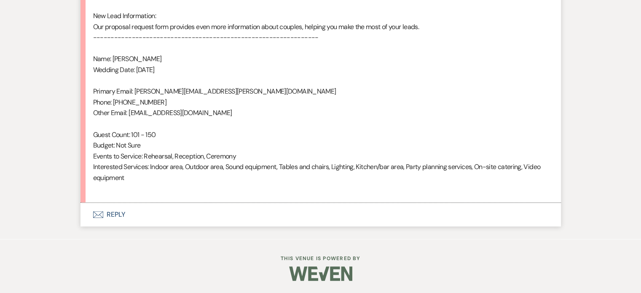
click at [118, 216] on button "Envelope Reply" at bounding box center [320, 215] width 480 height 24
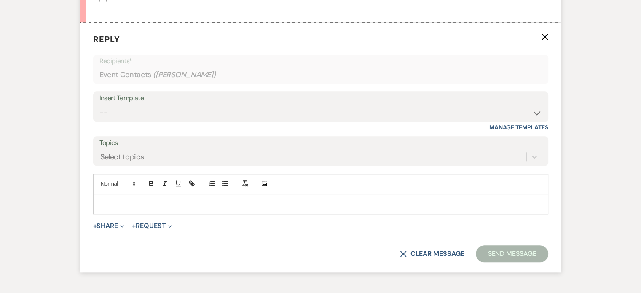
scroll to position [787, 0]
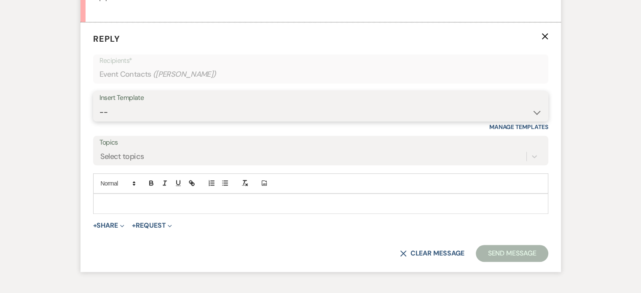
click at [136, 107] on select "-- Tour Request Response Proposal 6-9 Month Check-in Happy 1 Month Anniversary!…" at bounding box center [320, 112] width 442 height 16
select select "2237"
click at [99, 104] on select "-- Tour Request Response Proposal 6-9 Month Check-in Happy 1 Month Anniversary!…" at bounding box center [320, 112] width 442 height 16
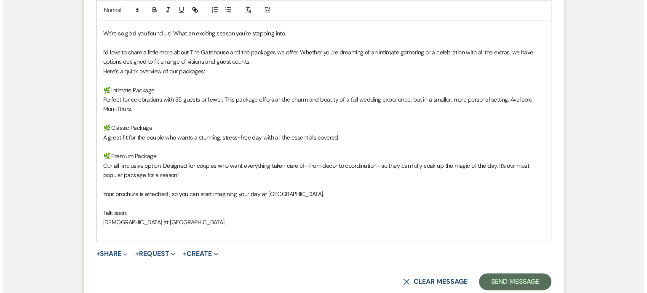
scroll to position [997, 0]
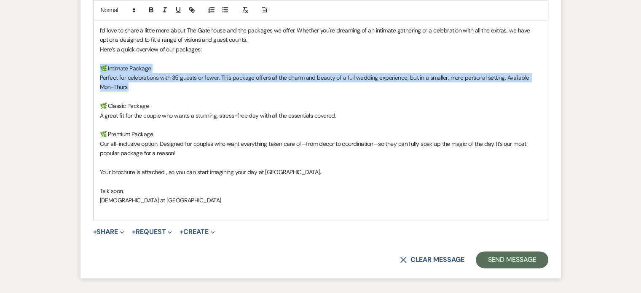
drag, startPoint x: 125, startPoint y: 89, endPoint x: 92, endPoint y: 68, distance: 39.0
click at [92, 68] on form "Reply X Draft saved! Recipients* Event Contacts ( [PERSON_NAME] ) Insert Templa…" at bounding box center [320, 45] width 480 height 466
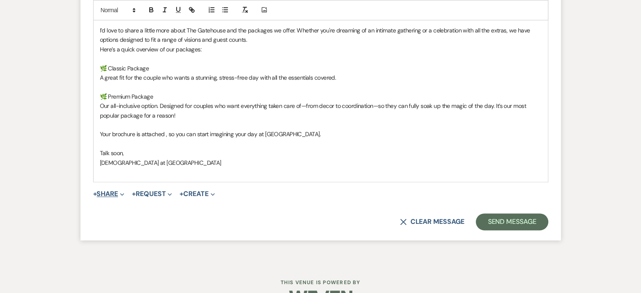
click at [110, 195] on button "+ Share Expand" at bounding box center [109, 193] width 32 height 7
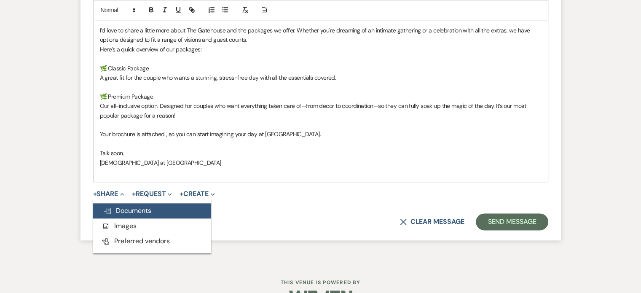
click at [156, 208] on button "Doc Upload Documents" at bounding box center [152, 210] width 118 height 15
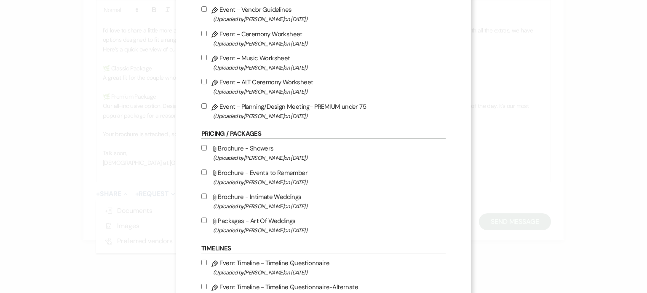
scroll to position [505, 0]
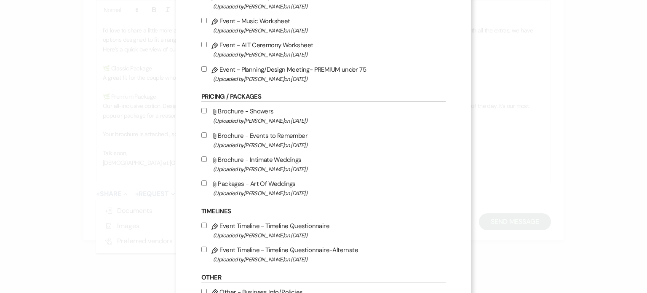
click at [275, 190] on label "Attach File Packages - Art Of Weddings (Uploaded by [PERSON_NAME] on [DATE] )" at bounding box center [323, 188] width 244 height 20
click at [207, 186] on input "Attach File Packages - Art Of Weddings (Uploaded by [PERSON_NAME] on [DATE] )" at bounding box center [203, 182] width 5 height 5
checkbox input "true"
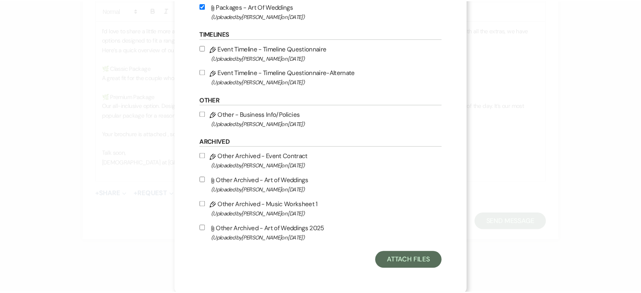
scroll to position [688, 0]
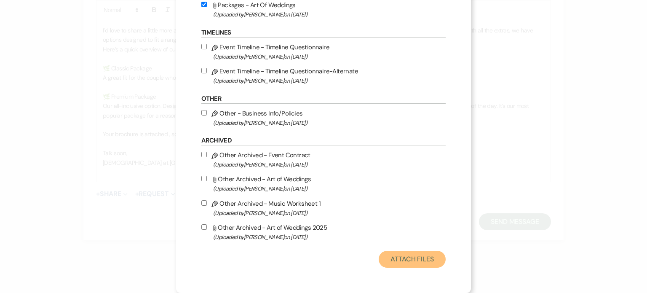
click at [390, 259] on button "Attach Files" at bounding box center [412, 259] width 67 height 17
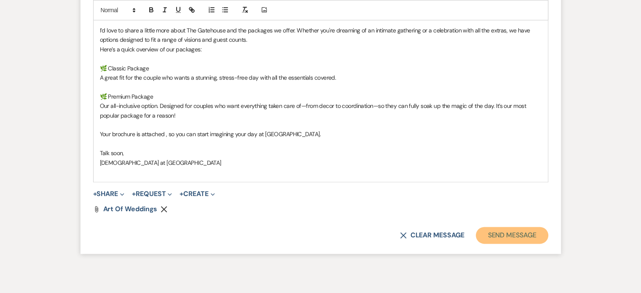
click at [509, 237] on button "Send Message" at bounding box center [512, 235] width 72 height 17
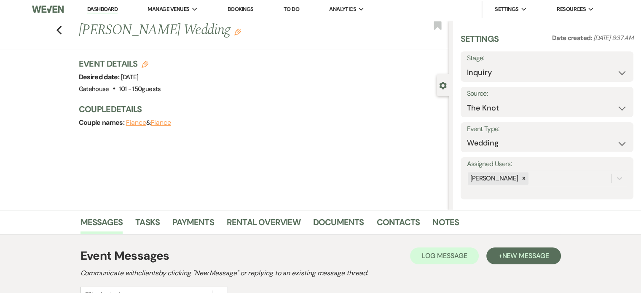
scroll to position [0, 0]
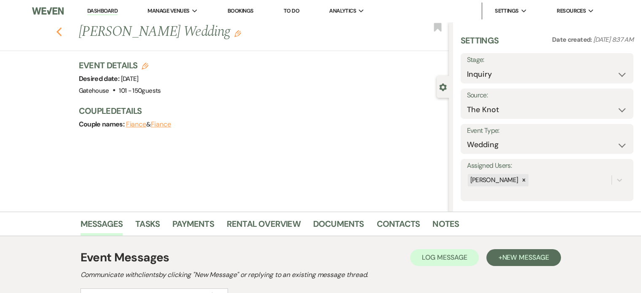
click at [59, 31] on icon "Previous" at bounding box center [59, 32] width 6 height 10
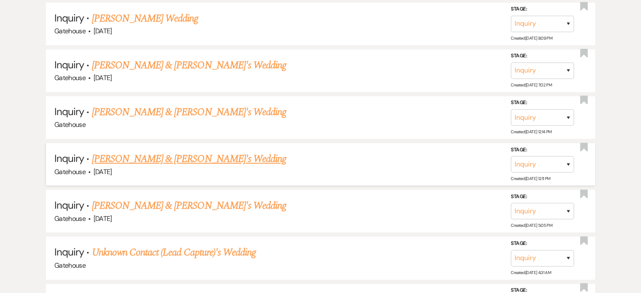
scroll to position [842, 0]
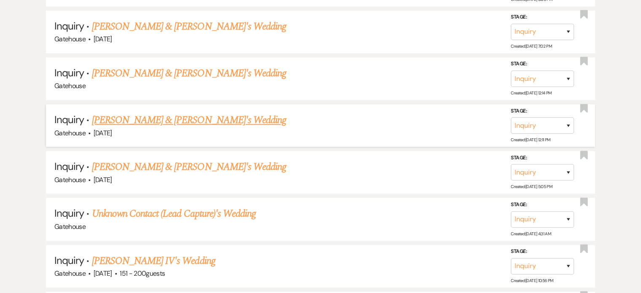
click at [154, 112] on link "[PERSON_NAME] & [PERSON_NAME]'s Wedding" at bounding box center [189, 119] width 195 height 15
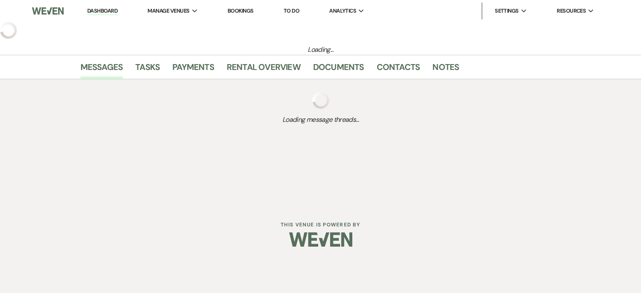
select select "3"
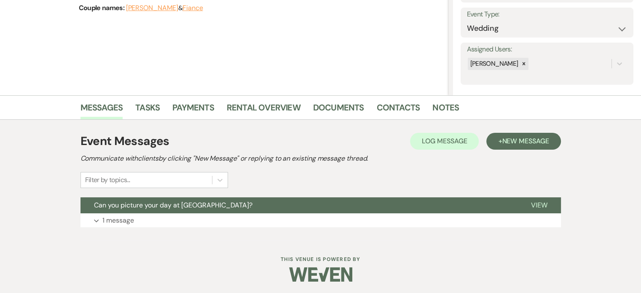
scroll to position [117, 0]
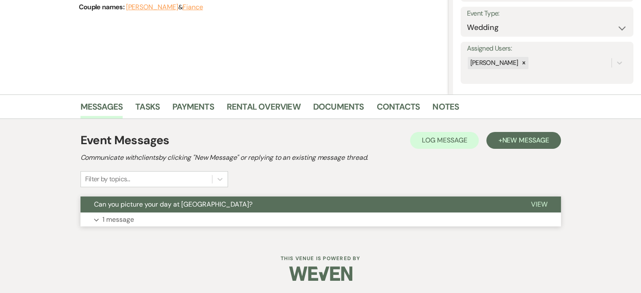
click at [121, 217] on p "1 message" at bounding box center [118, 219] width 32 height 11
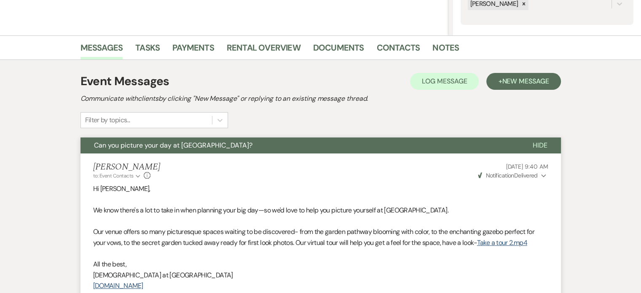
scroll to position [149, 0]
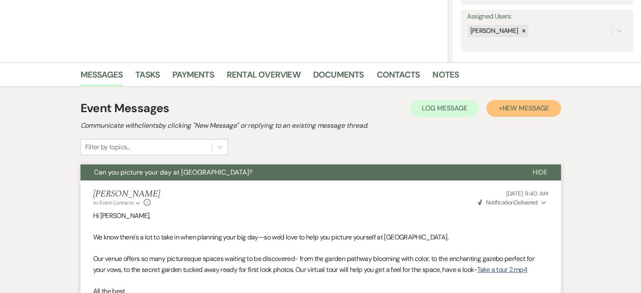
click at [524, 107] on span "New Message" at bounding box center [525, 108] width 47 height 9
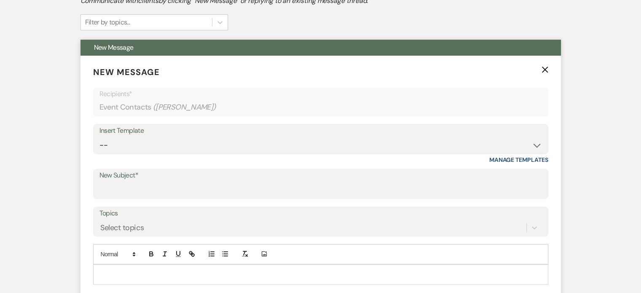
scroll to position [275, 0]
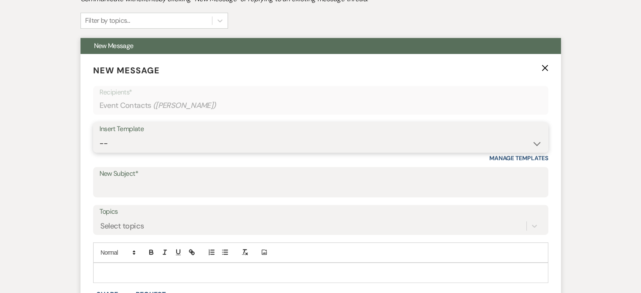
click at [142, 144] on select "-- Tour Request Response Proposal 6-9 Month Check-in Happy 1 Month Anniversary!…" at bounding box center [320, 143] width 442 height 16
select select "6119"
click at [99, 135] on select "-- Tour Request Response Proposal 6-9 Month Check-in Happy 1 Month Anniversary!…" at bounding box center [320, 143] width 442 height 16
type input "Discover why couples love The Gatehouse"
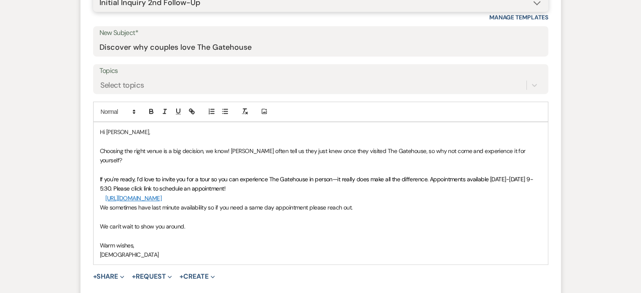
scroll to position [444, 0]
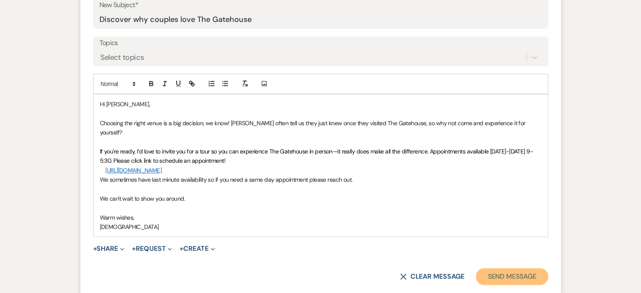
click at [502, 268] on button "Send Message" at bounding box center [512, 276] width 72 height 17
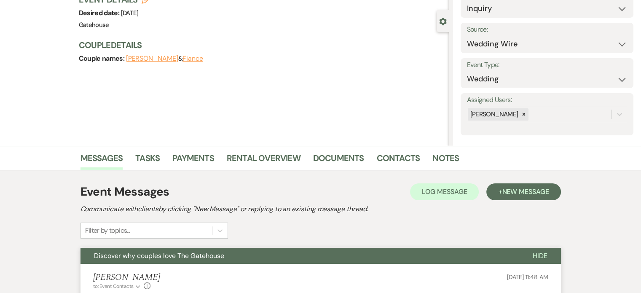
scroll to position [0, 0]
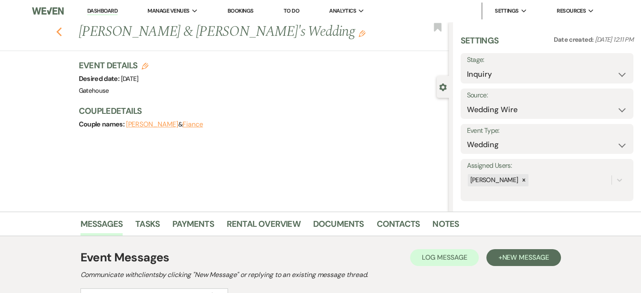
click at [61, 32] on icon "Previous" at bounding box center [59, 32] width 6 height 10
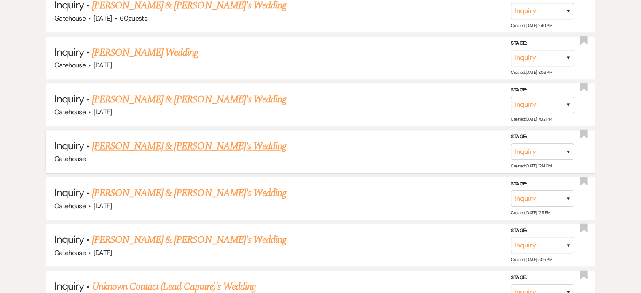
scroll to position [758, 0]
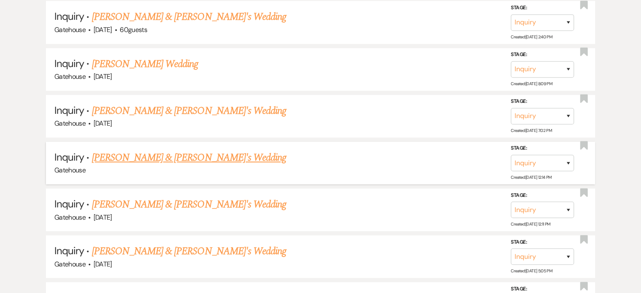
click at [159, 150] on link "[PERSON_NAME] & [PERSON_NAME]'s Wedding" at bounding box center [189, 157] width 195 height 15
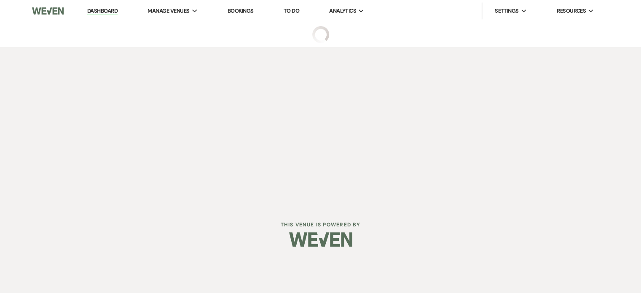
select select "3"
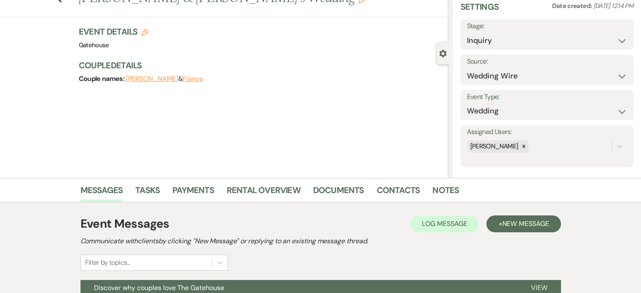
scroll to position [156, 0]
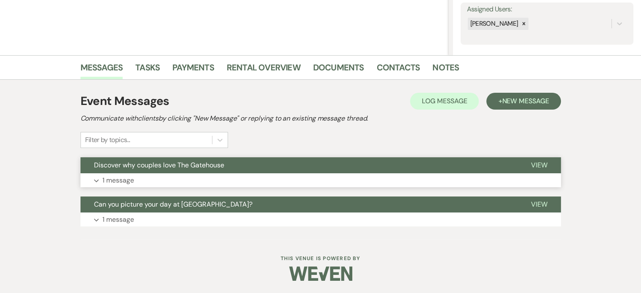
click at [125, 177] on p "1 message" at bounding box center [118, 180] width 32 height 11
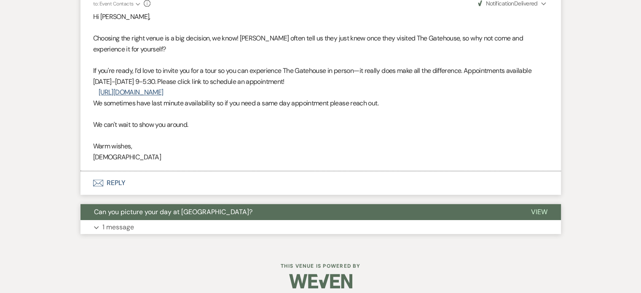
scroll to position [355, 0]
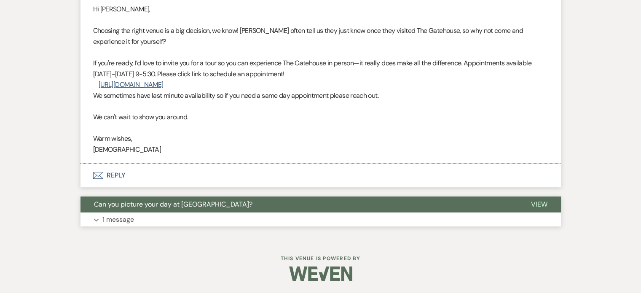
click at [121, 219] on p "1 message" at bounding box center [118, 219] width 32 height 11
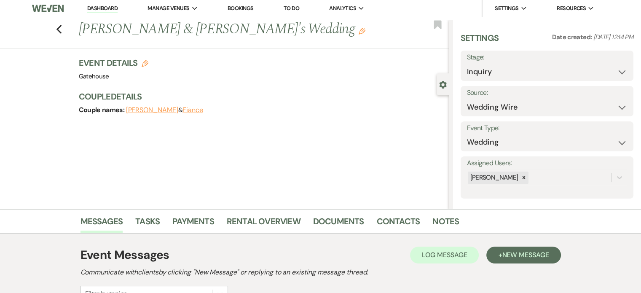
scroll to position [0, 0]
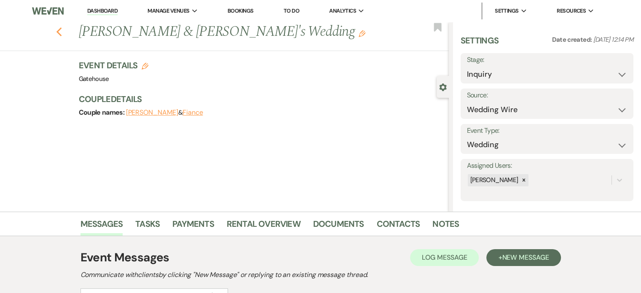
click at [61, 30] on use "button" at bounding box center [58, 31] width 5 height 9
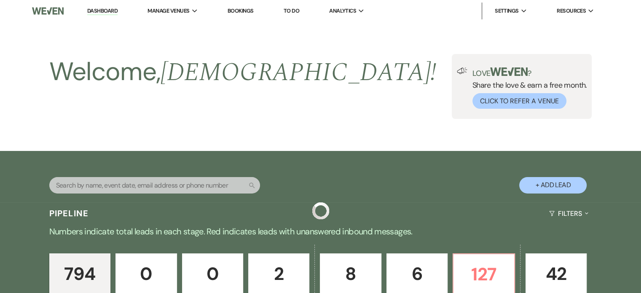
scroll to position [758, 0]
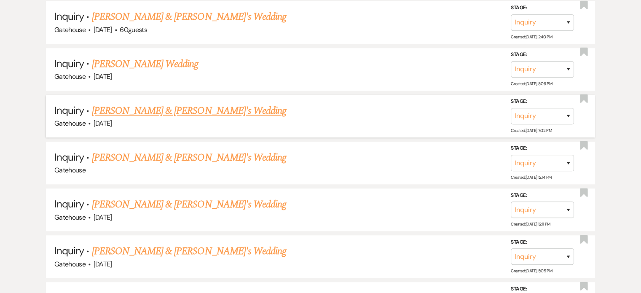
click at [189, 105] on link "[PERSON_NAME] & [PERSON_NAME]'s Wedding" at bounding box center [189, 110] width 195 height 15
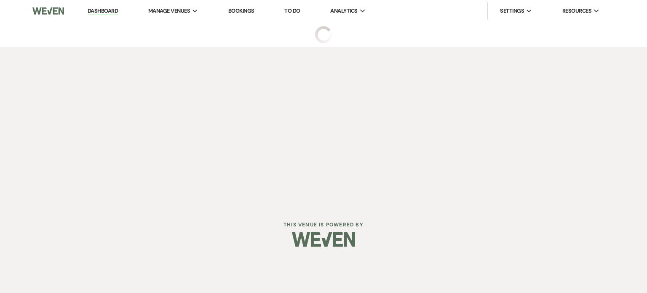
select select "5"
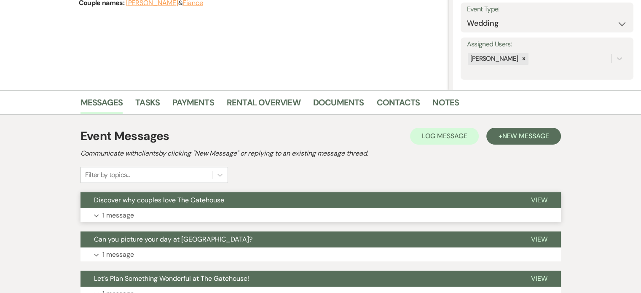
scroll to position [126, 0]
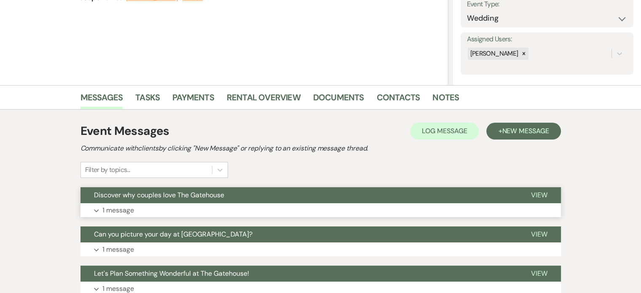
click at [119, 210] on p "1 message" at bounding box center [118, 210] width 32 height 11
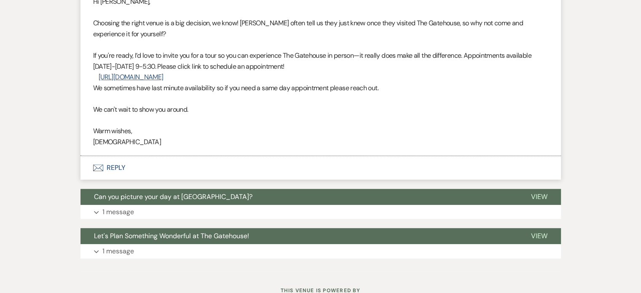
scroll to position [379, 0]
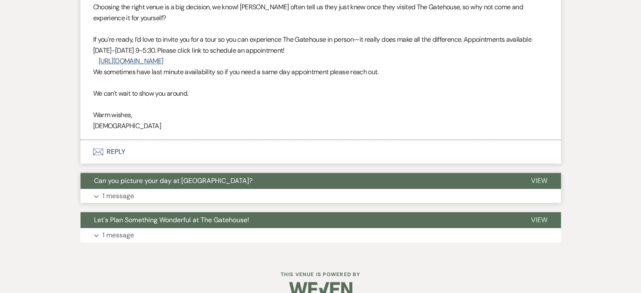
click at [123, 195] on p "1 message" at bounding box center [118, 195] width 32 height 11
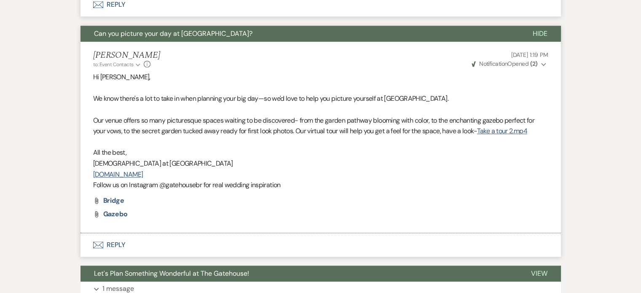
scroll to position [548, 0]
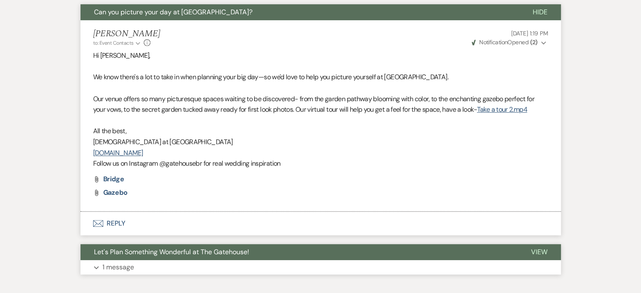
click at [115, 267] on p "1 message" at bounding box center [118, 267] width 32 height 11
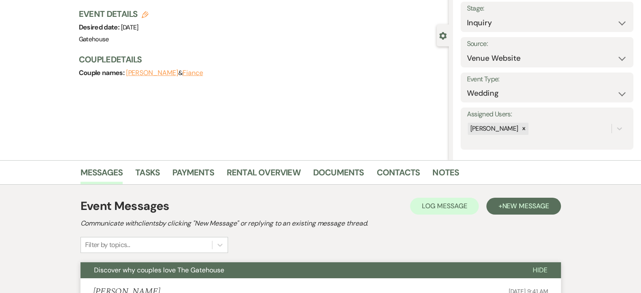
scroll to position [0, 0]
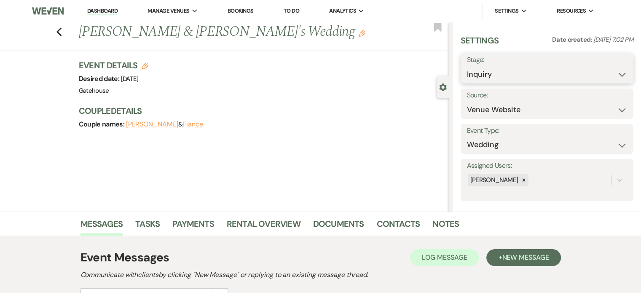
click at [540, 70] on select "Inquiry Follow Up Tour Requested Tour Confirmed Toured Proposal Sent Booked Lost" at bounding box center [547, 74] width 160 height 16
select select "9"
click at [467, 66] on select "Inquiry Follow Up Tour Requested Tour Confirmed Toured Proposal Sent Booked Lost" at bounding box center [547, 74] width 160 height 16
click at [606, 66] on button "Save" at bounding box center [615, 68] width 36 height 17
click at [61, 29] on icon "Previous" at bounding box center [59, 32] width 6 height 10
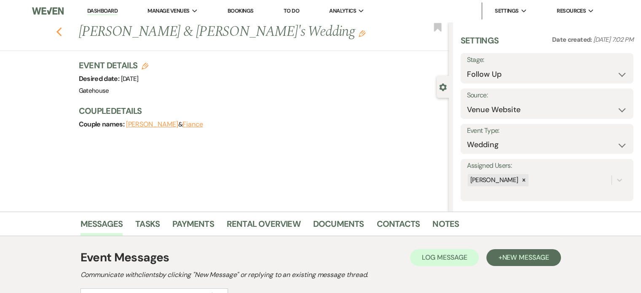
select select "9"
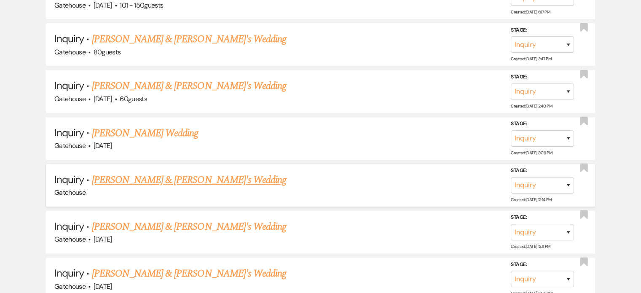
scroll to position [674, 0]
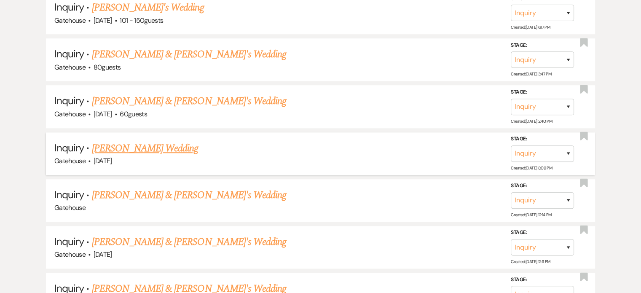
click at [162, 141] on link "[PERSON_NAME] Wedding" at bounding box center [145, 148] width 107 height 15
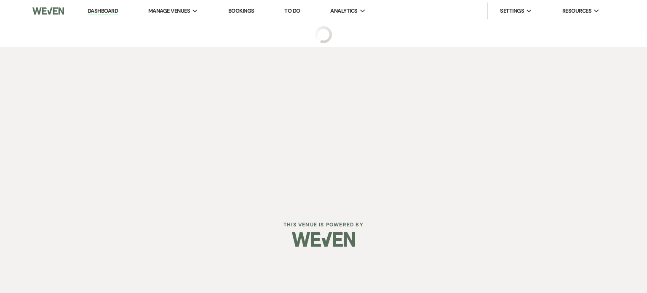
select select "2"
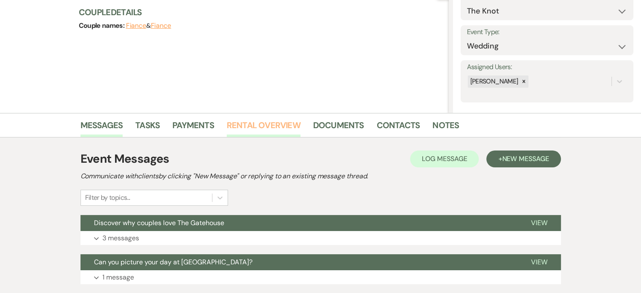
scroll to position [126, 0]
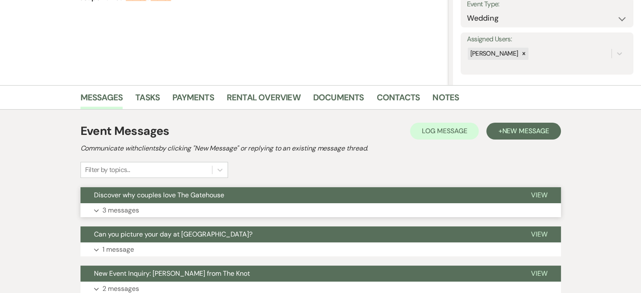
click at [122, 210] on p "3 messages" at bounding box center [120, 210] width 37 height 11
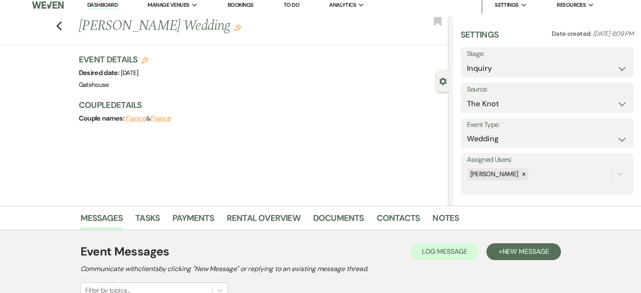
scroll to position [0, 0]
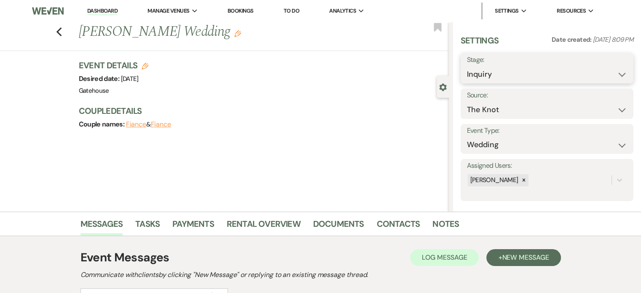
click at [552, 74] on select "Inquiry Follow Up Tour Requested Tour Confirmed Toured Proposal Sent Booked Lost" at bounding box center [547, 74] width 160 height 16
select select "9"
click at [467, 66] on select "Inquiry Follow Up Tour Requested Tour Confirmed Toured Proposal Sent Booked Lost" at bounding box center [547, 74] width 160 height 16
click at [608, 65] on button "Save" at bounding box center [615, 68] width 36 height 17
click at [62, 31] on icon "Previous" at bounding box center [59, 32] width 6 height 10
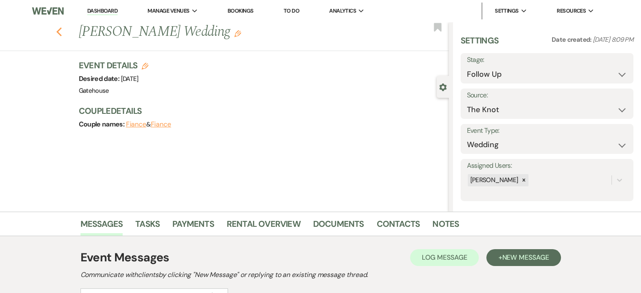
select select "9"
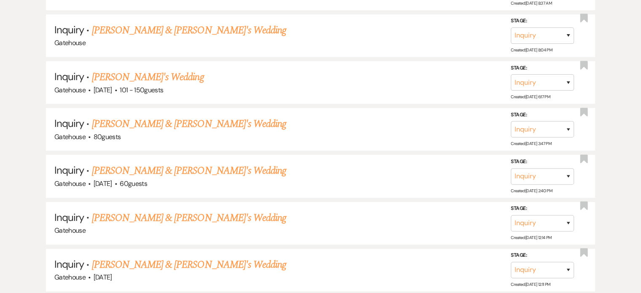
scroll to position [590, 0]
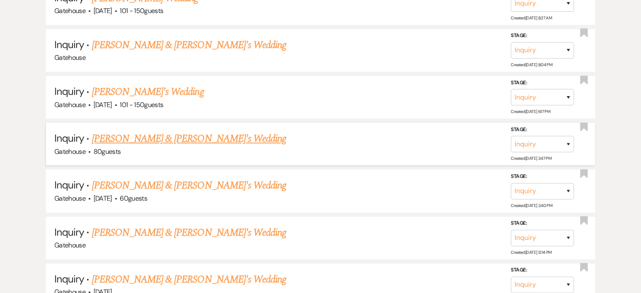
click at [166, 133] on link "[PERSON_NAME] & [PERSON_NAME]'s Wedding" at bounding box center [189, 138] width 195 height 15
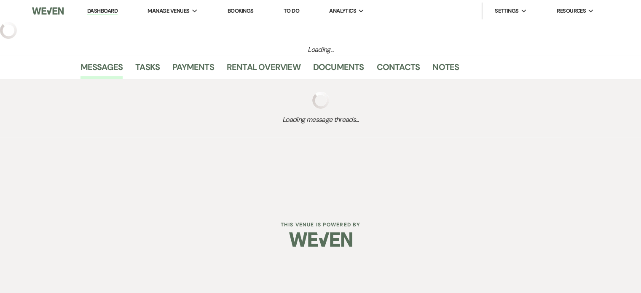
select select "22"
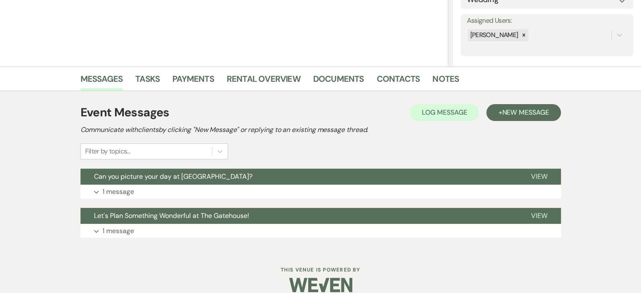
scroll to position [156, 0]
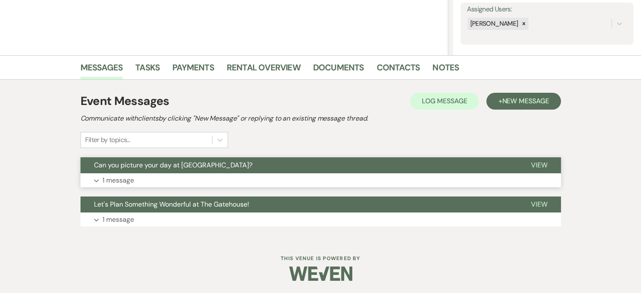
click at [118, 179] on p "1 message" at bounding box center [118, 180] width 32 height 11
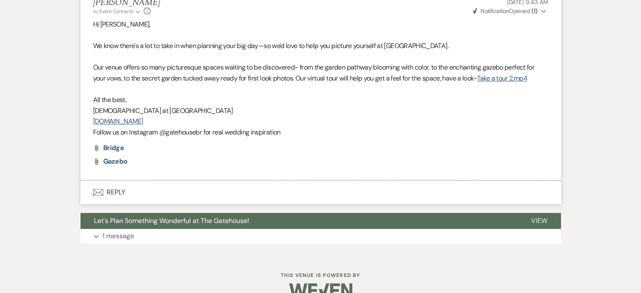
scroll to position [357, 0]
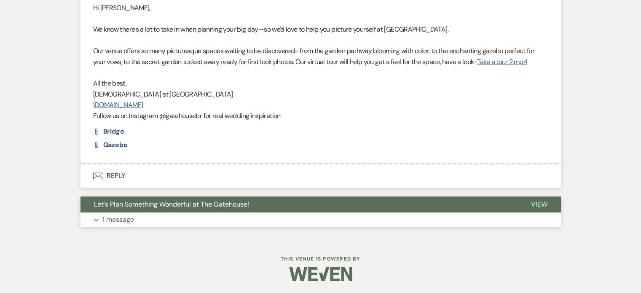
click at [126, 217] on p "1 message" at bounding box center [118, 219] width 32 height 11
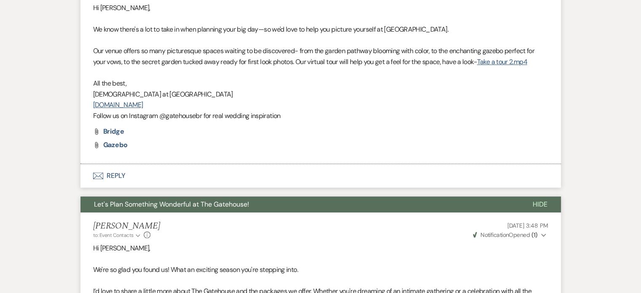
scroll to position [188, 0]
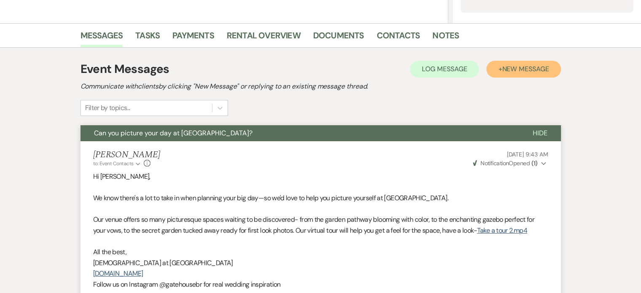
click at [520, 69] on span "New Message" at bounding box center [525, 68] width 47 height 9
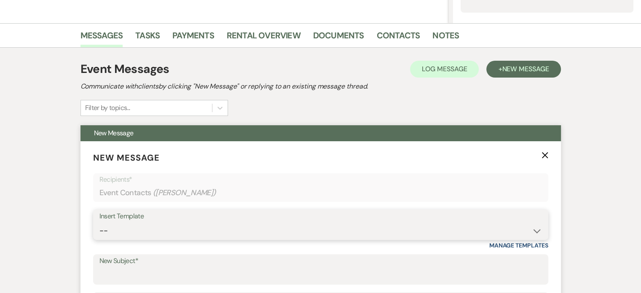
click at [206, 232] on select "-- Tour Request Response Proposal 6-9 Month Check-in Happy 1 Month Anniversary!…" at bounding box center [320, 230] width 442 height 16
select select "6119"
click at [99, 222] on select "-- Tour Request Response Proposal 6-9 Month Check-in Happy 1 Month Anniversary!…" at bounding box center [320, 230] width 442 height 16
type input "Discover why couples love The Gatehouse"
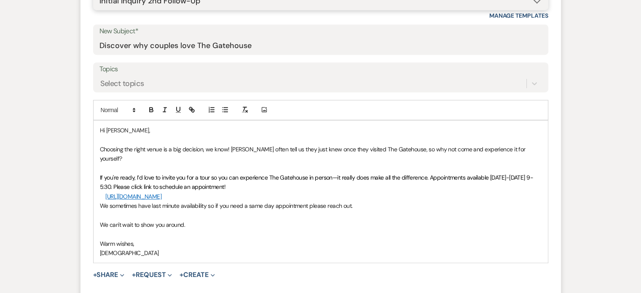
scroll to position [441, 0]
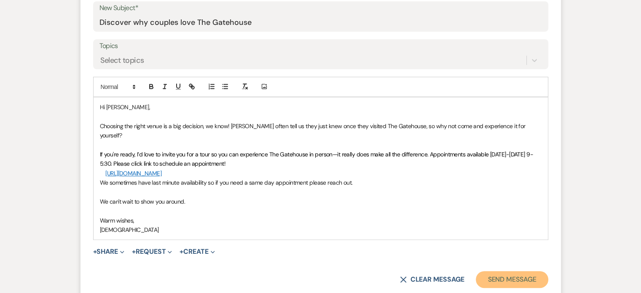
click at [520, 271] on button "Send Message" at bounding box center [512, 279] width 72 height 17
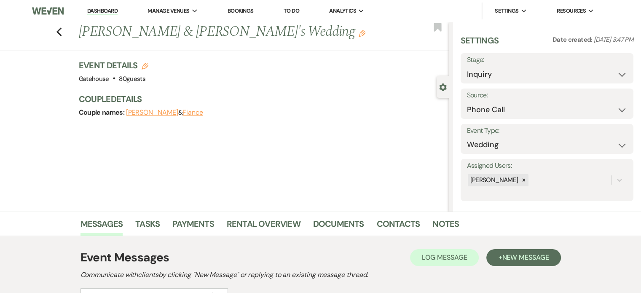
scroll to position [0, 0]
click at [62, 32] on icon "Previous" at bounding box center [59, 32] width 6 height 10
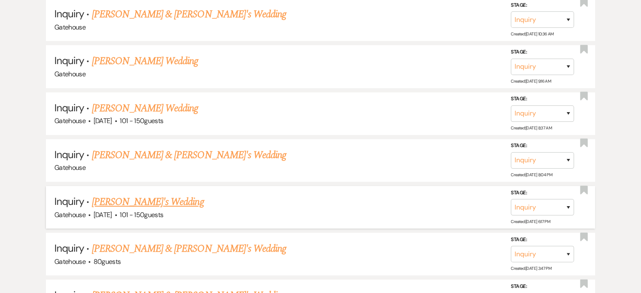
scroll to position [463, 0]
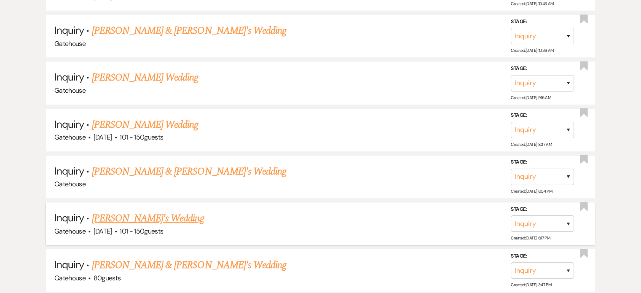
click at [168, 215] on link "[PERSON_NAME]'s Wedding" at bounding box center [148, 218] width 112 height 15
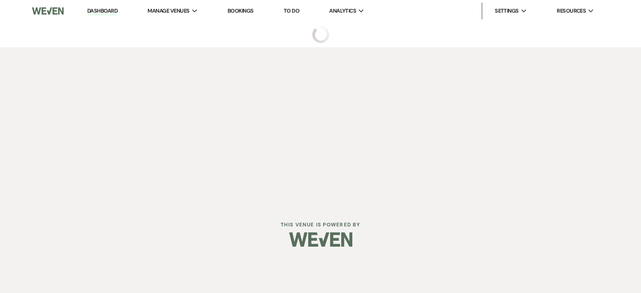
select select "2"
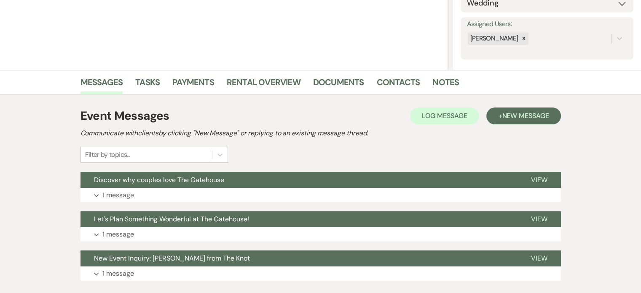
scroll to position [168, 0]
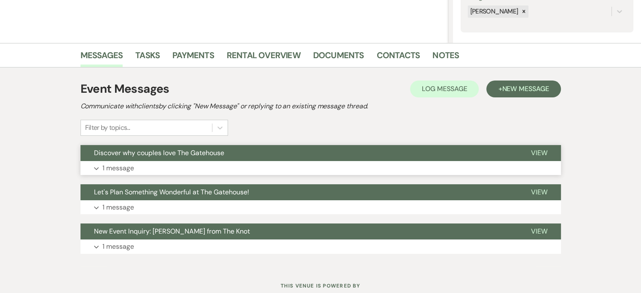
click at [115, 167] on p "1 message" at bounding box center [118, 168] width 32 height 11
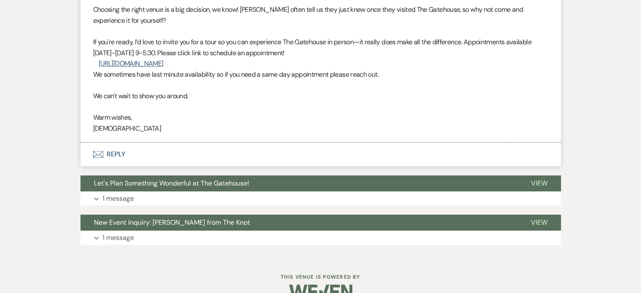
scroll to position [395, 0]
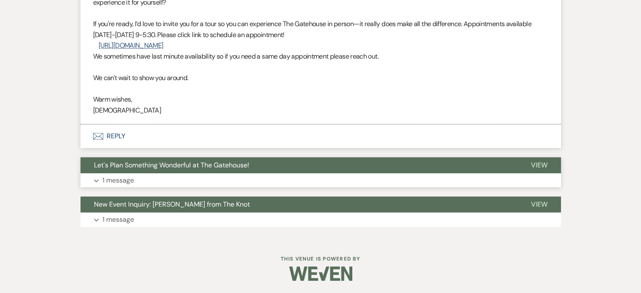
click at [124, 179] on p "1 message" at bounding box center [118, 180] width 32 height 11
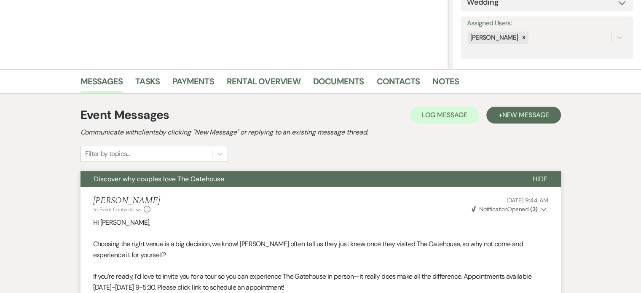
scroll to position [142, 0]
click at [510, 110] on button "+ New Message" at bounding box center [523, 115] width 74 height 17
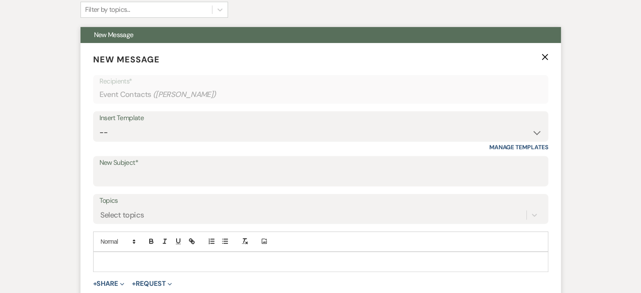
scroll to position [310, 0]
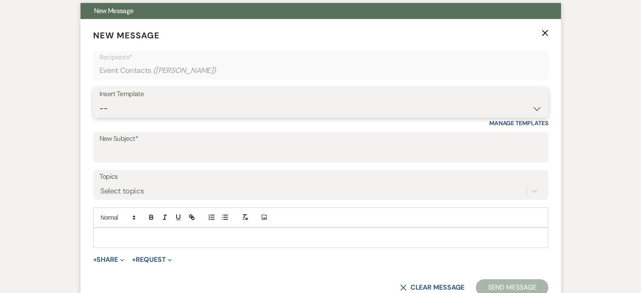
click at [163, 110] on select "-- Tour Request Response Proposal 6-9 Month Check-in Happy 1 Month Anniversary!…" at bounding box center [320, 108] width 442 height 16
select select "5916"
click at [99, 100] on select "-- Tour Request Response Proposal 6-9 Month Check-in Happy 1 Month Anniversary!…" at bounding box center [320, 108] width 442 height 16
type input "Can you picture your day at [GEOGRAPHIC_DATA]?"
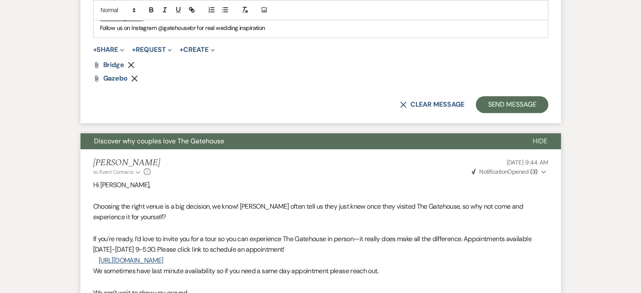
scroll to position [647, 0]
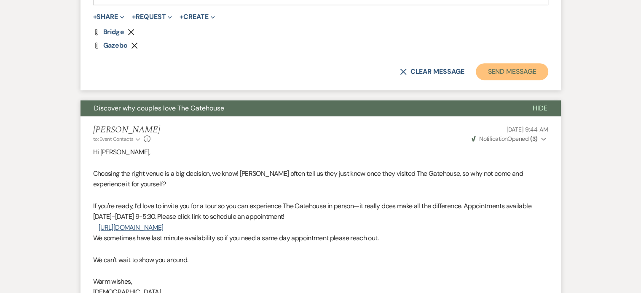
click at [504, 75] on button "Send Message" at bounding box center [512, 71] width 72 height 17
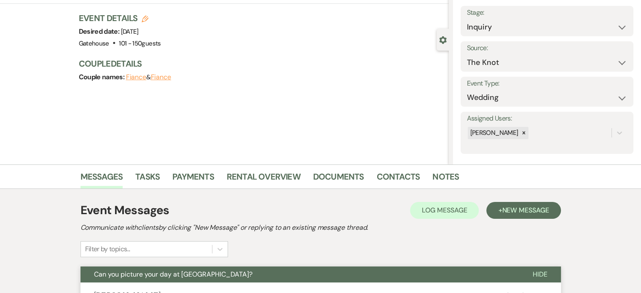
scroll to position [0, 0]
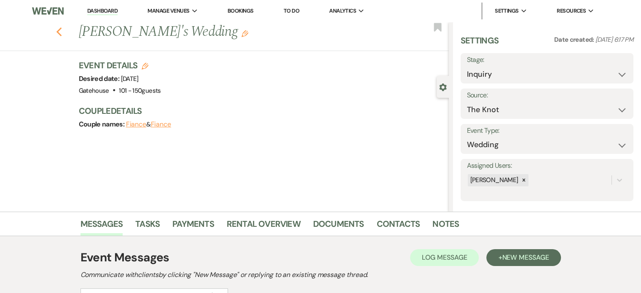
click at [60, 30] on icon "Previous" at bounding box center [59, 32] width 6 height 10
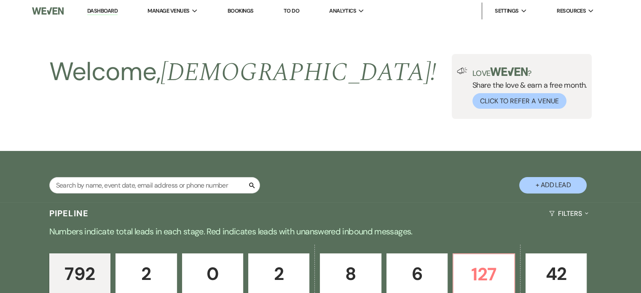
scroll to position [463, 0]
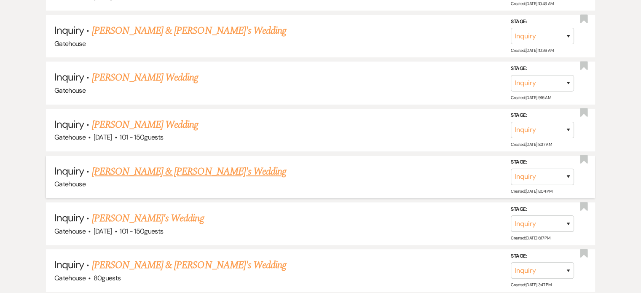
click at [179, 168] on link "[PERSON_NAME] & [PERSON_NAME]'s Wedding" at bounding box center [189, 171] width 195 height 15
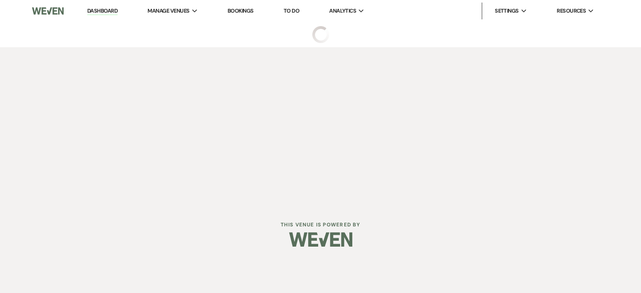
select select "1"
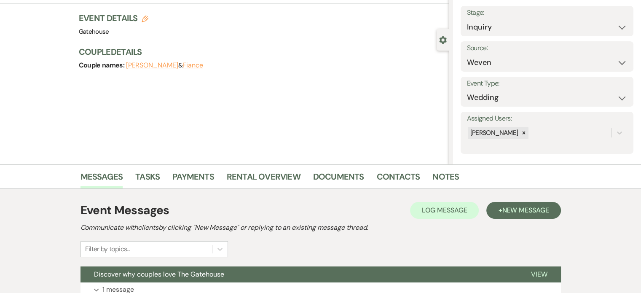
scroll to position [126, 0]
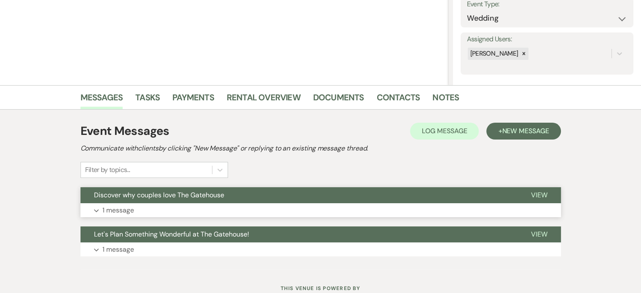
click at [126, 207] on p "1 message" at bounding box center [118, 210] width 32 height 11
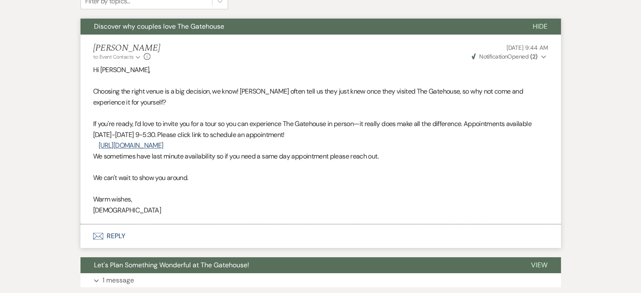
scroll to position [337, 0]
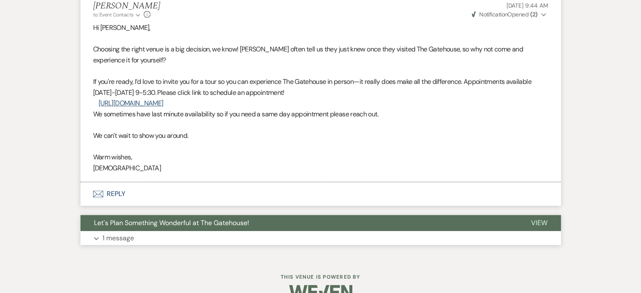
click at [124, 237] on p "1 message" at bounding box center [118, 237] width 32 height 11
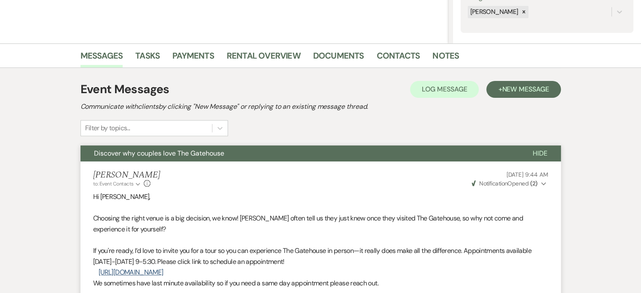
scroll to position [168, 0]
click at [516, 86] on span "New Message" at bounding box center [525, 88] width 47 height 9
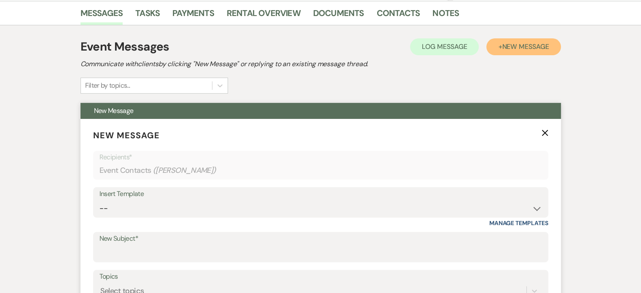
scroll to position [295, 0]
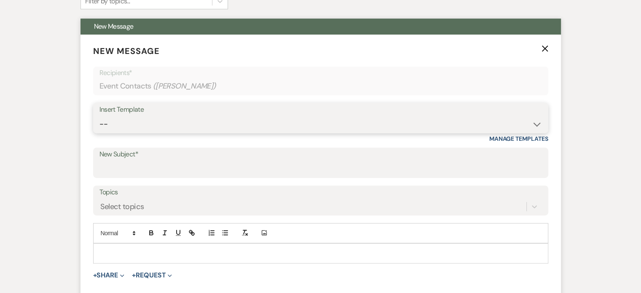
click at [246, 128] on select "-- Tour Request Response Proposal 6-9 Month Check-in Happy 1 Month Anniversary!…" at bounding box center [320, 124] width 442 height 16
select select "5916"
click at [99, 116] on select "-- Tour Request Response Proposal 6-9 Month Check-in Happy 1 Month Anniversary!…" at bounding box center [320, 124] width 442 height 16
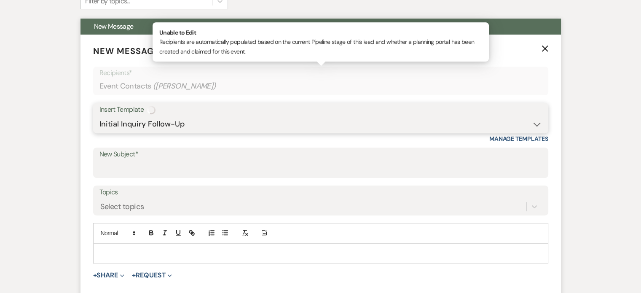
type input "Can you picture your day at [GEOGRAPHIC_DATA]?"
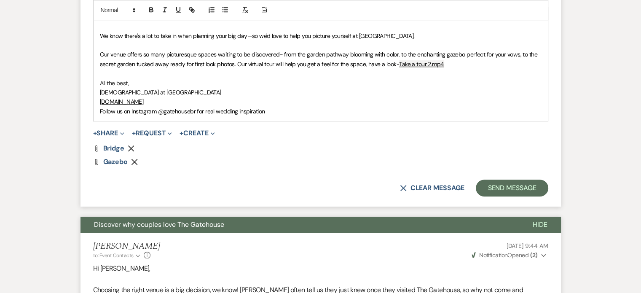
scroll to position [548, 0]
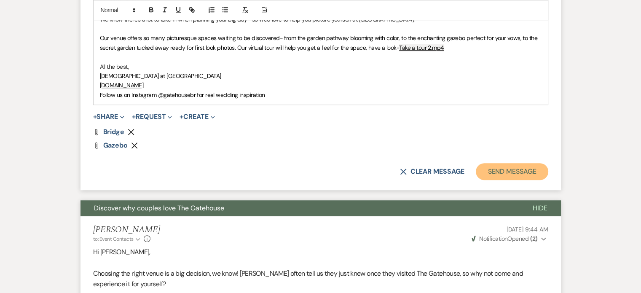
click at [505, 165] on button "Send Message" at bounding box center [512, 171] width 72 height 17
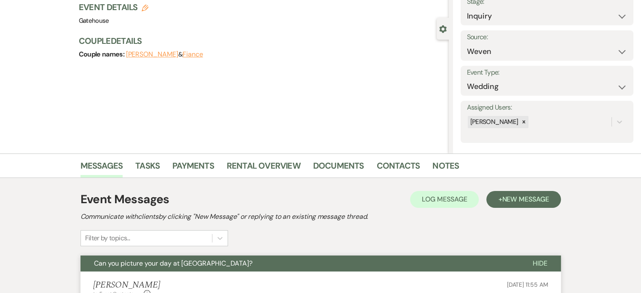
scroll to position [0, 0]
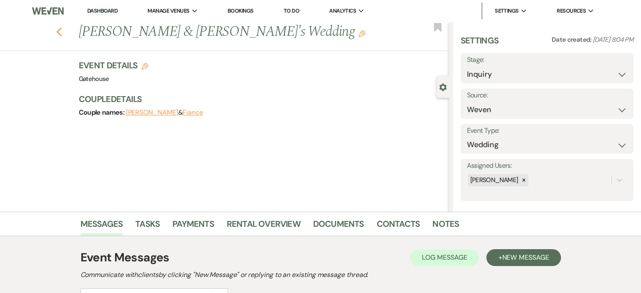
click at [62, 31] on icon "Previous" at bounding box center [59, 32] width 6 height 10
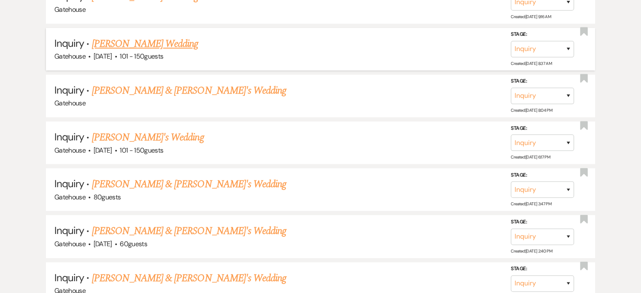
scroll to position [548, 0]
